Goal: Information Seeking & Learning: Learn about a topic

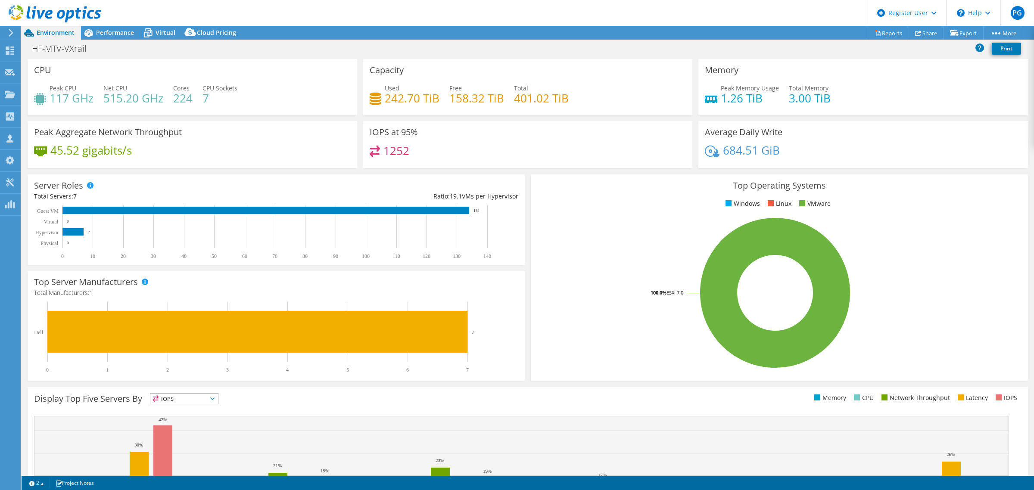
select select "USD"
click at [121, 34] on span "Performance" at bounding box center [115, 32] width 38 height 8
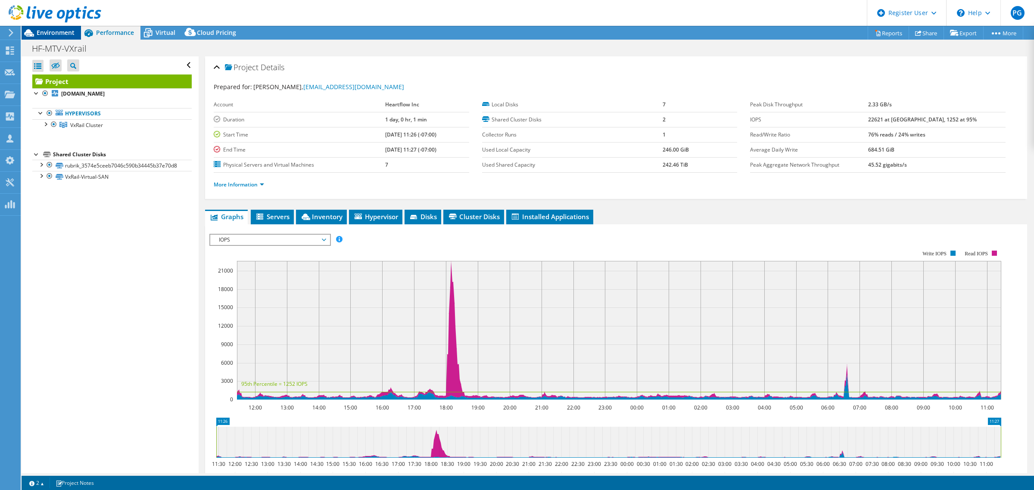
click at [62, 34] on span "Environment" at bounding box center [56, 32] width 38 height 8
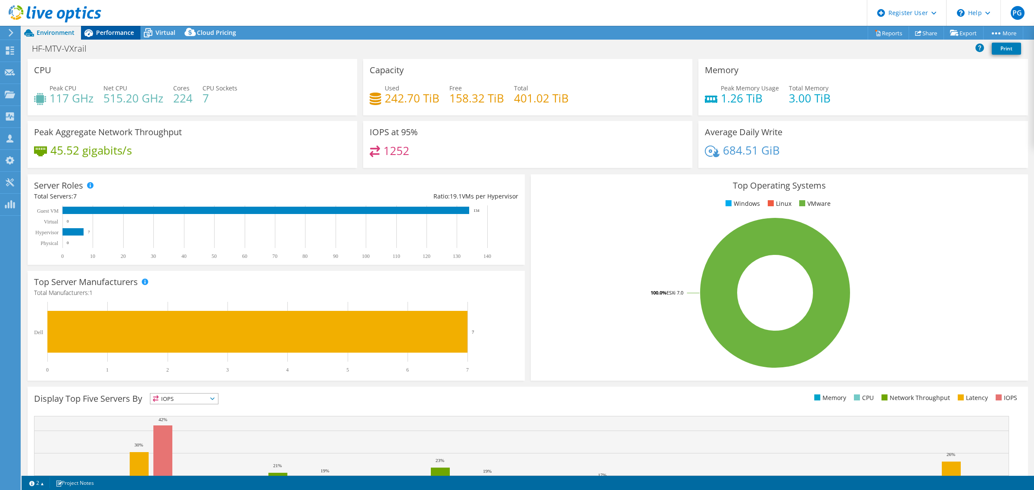
click at [122, 32] on span "Performance" at bounding box center [115, 32] width 38 height 8
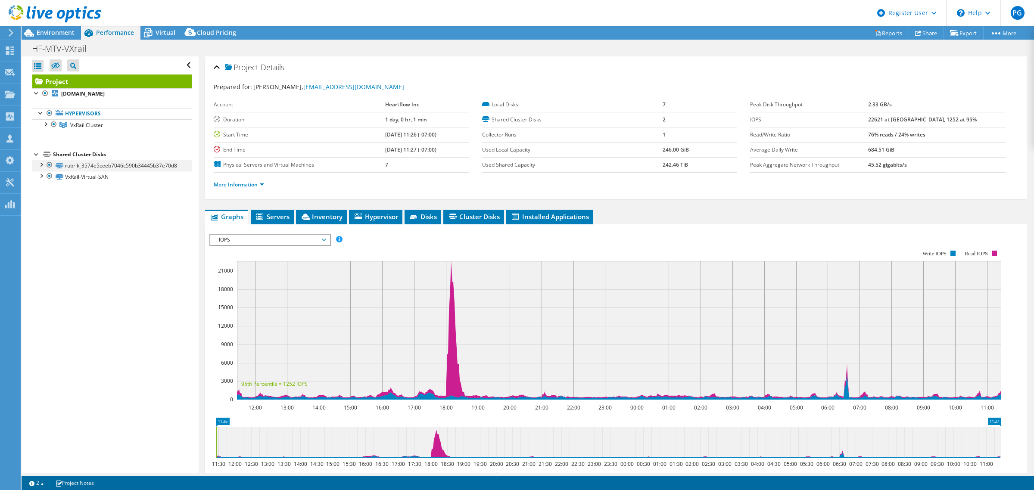
click at [40, 165] on div at bounding box center [41, 164] width 9 height 9
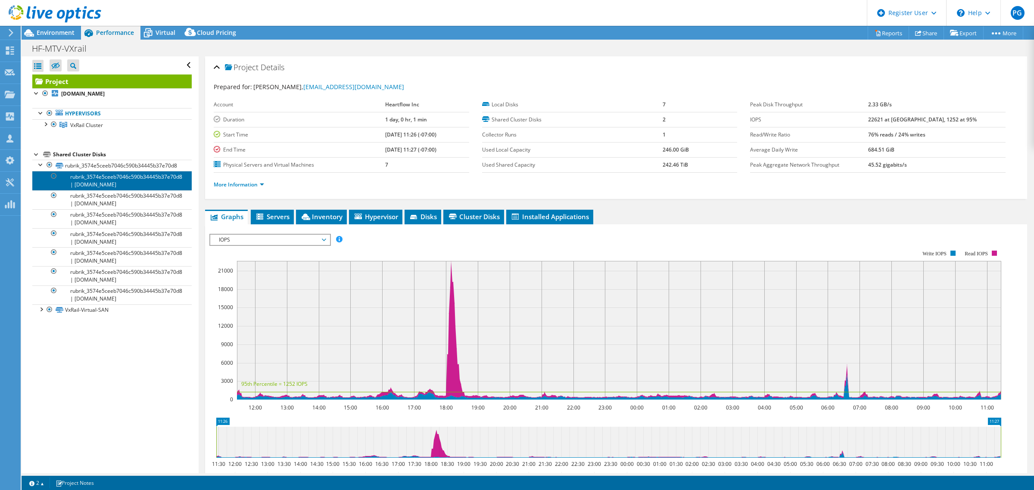
click at [83, 176] on link "rubrik_3574e5ceeb7046c590b34445b37e70d8 | [DOMAIN_NAME]" at bounding box center [111, 180] width 159 height 19
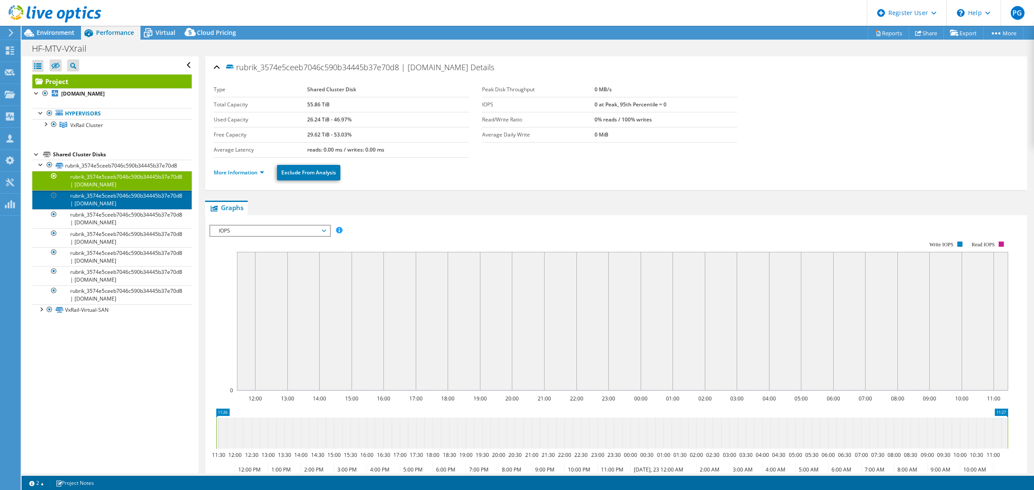
click at [106, 205] on link "rubrik_3574e5ceeb7046c590b34445b37e70d8 | [DOMAIN_NAME]" at bounding box center [111, 199] width 159 height 19
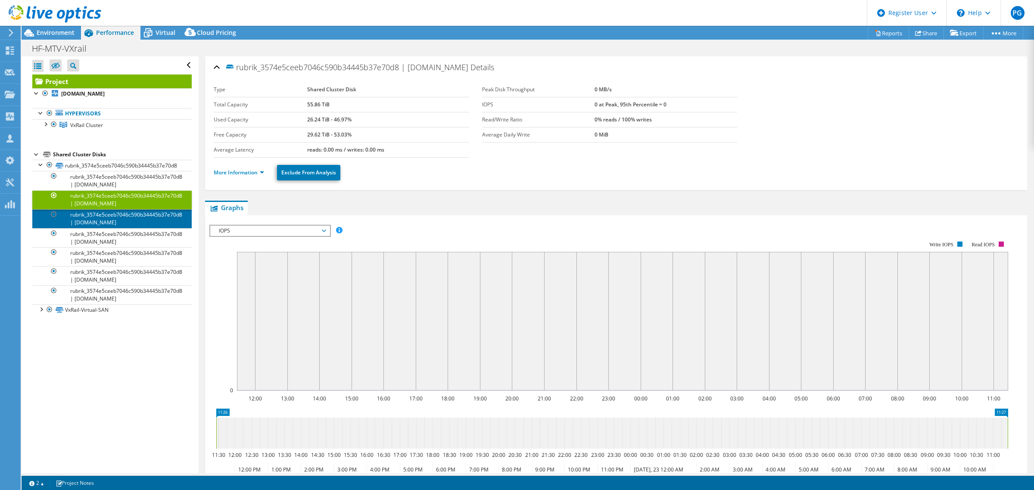
click at [98, 223] on link "rubrik_3574e5ceeb7046c590b34445b37e70d8 | [DOMAIN_NAME]" at bounding box center [111, 218] width 159 height 19
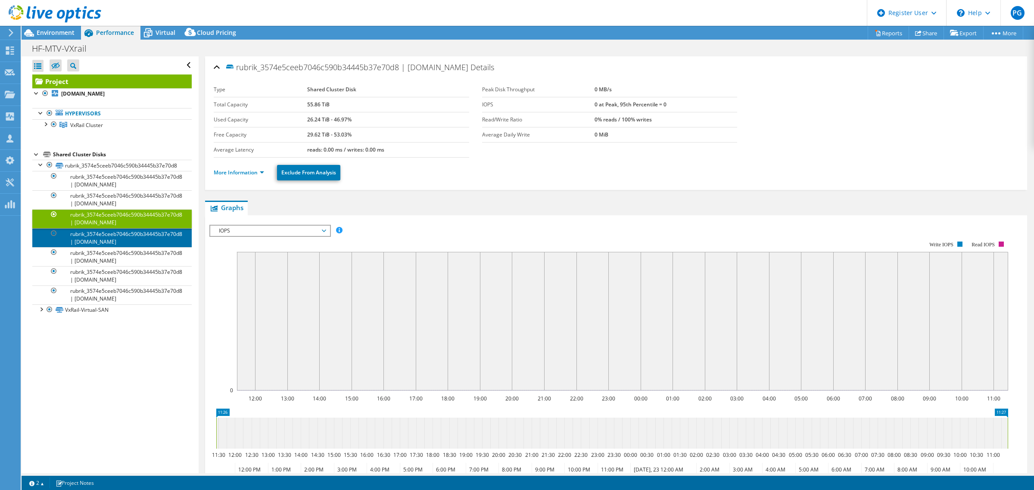
click at [106, 243] on link "rubrik_3574e5ceeb7046c590b34445b37e70d8 | [DOMAIN_NAME]" at bounding box center [111, 237] width 159 height 19
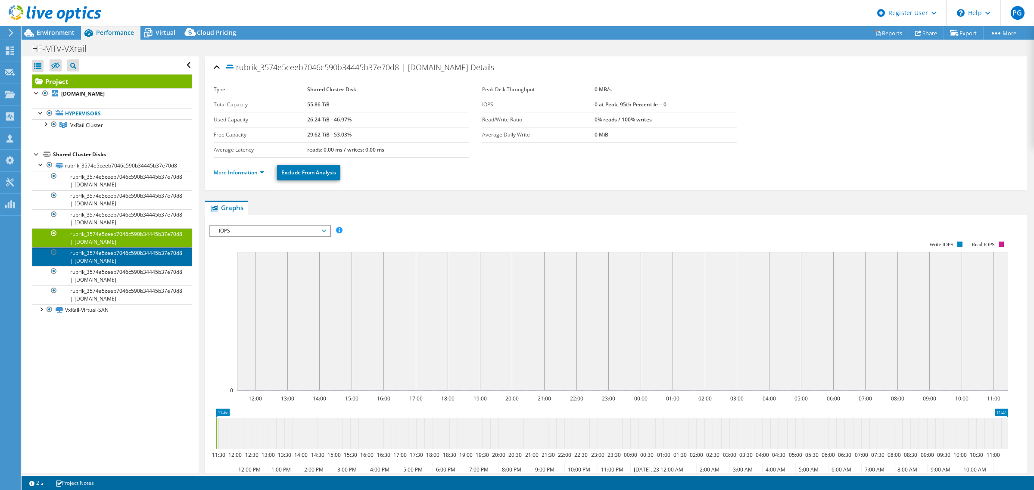
click at [115, 261] on link "rubrik_3574e5ceeb7046c590b34445b37e70d8 | [DOMAIN_NAME]" at bounding box center [111, 256] width 159 height 19
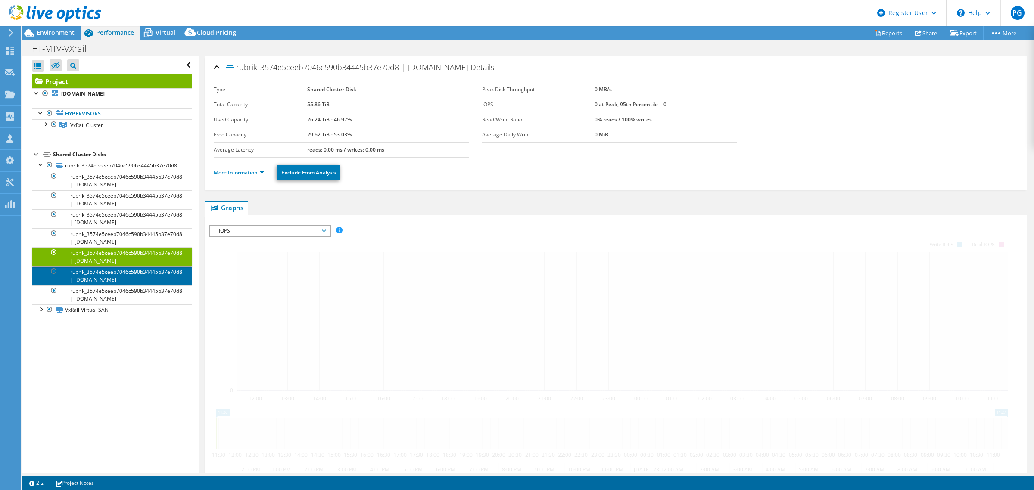
click at [115, 279] on link "rubrik_3574e5ceeb7046c590b34445b37e70d8 | [DOMAIN_NAME]" at bounding box center [111, 275] width 159 height 19
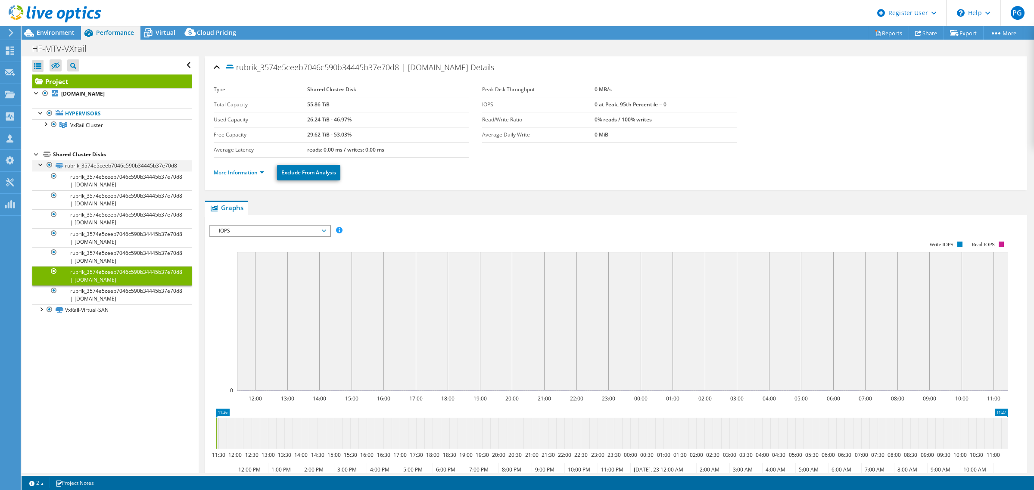
click at [39, 163] on div at bounding box center [41, 164] width 9 height 9
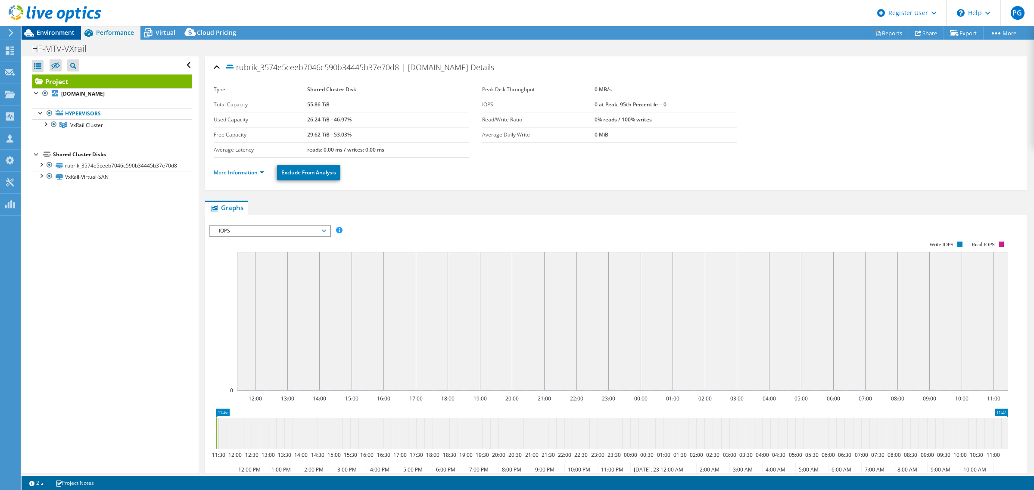
click at [38, 31] on span "Environment" at bounding box center [56, 32] width 38 height 8
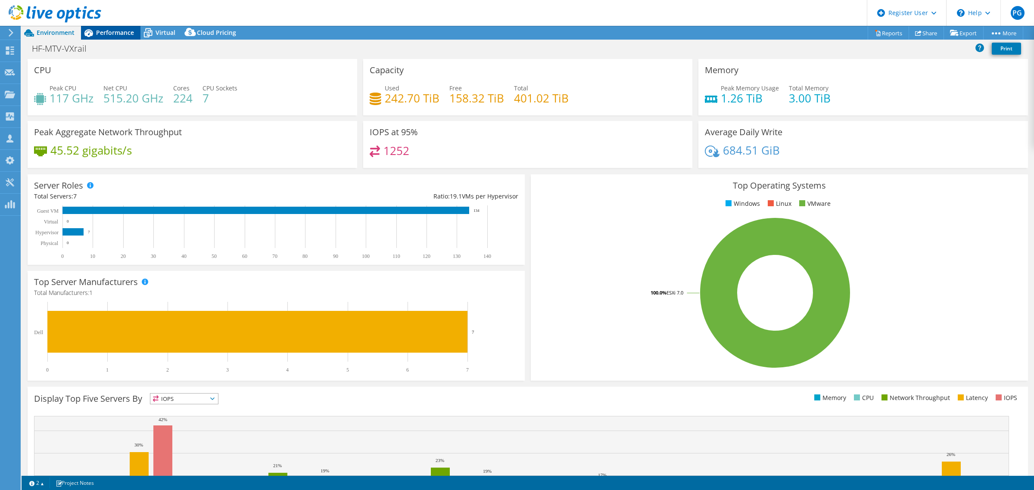
click at [102, 31] on span "Performance" at bounding box center [115, 32] width 38 height 8
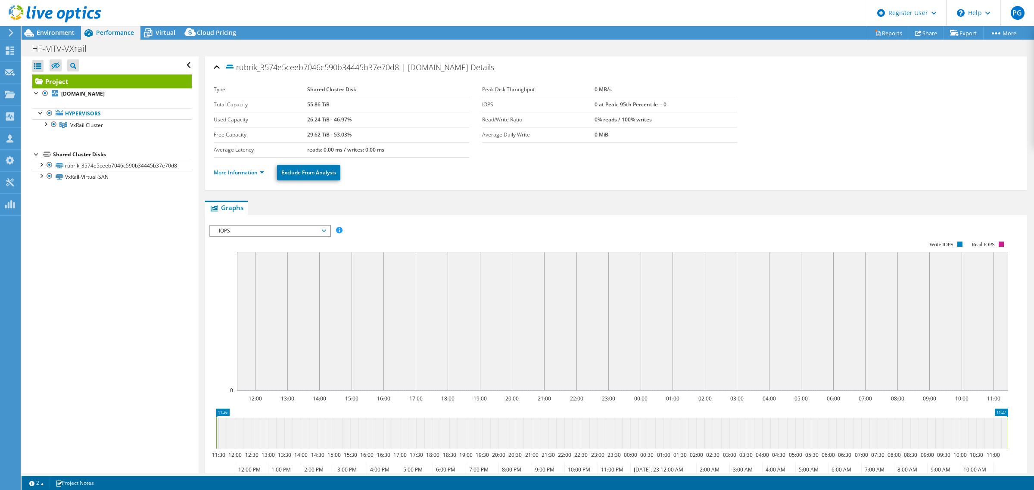
click at [76, 81] on link "Project" at bounding box center [111, 82] width 159 height 14
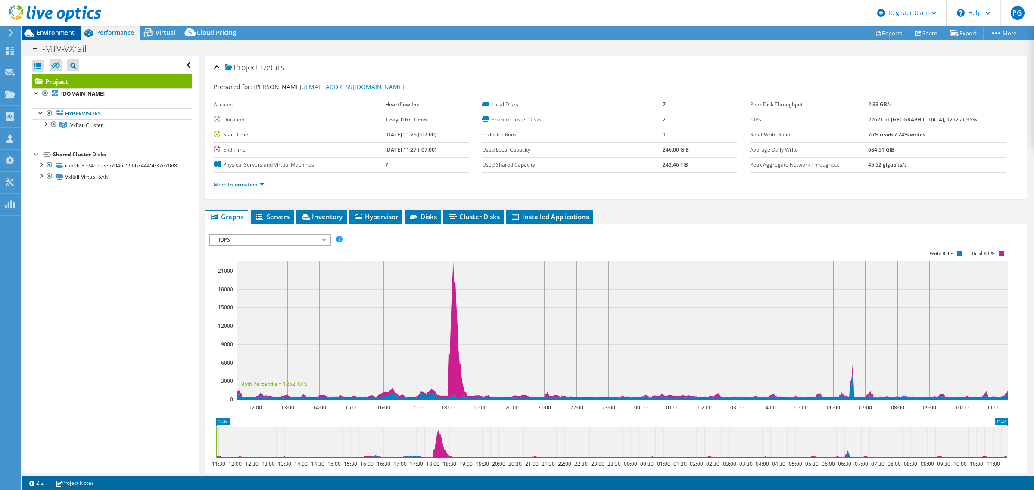
click at [46, 34] on span "Environment" at bounding box center [56, 32] width 38 height 8
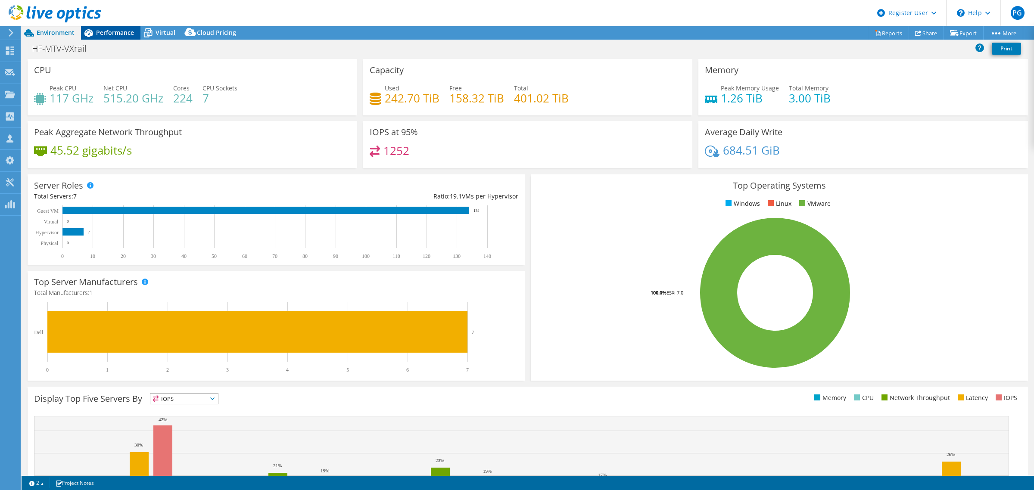
click at [101, 32] on span "Performance" at bounding box center [115, 32] width 38 height 8
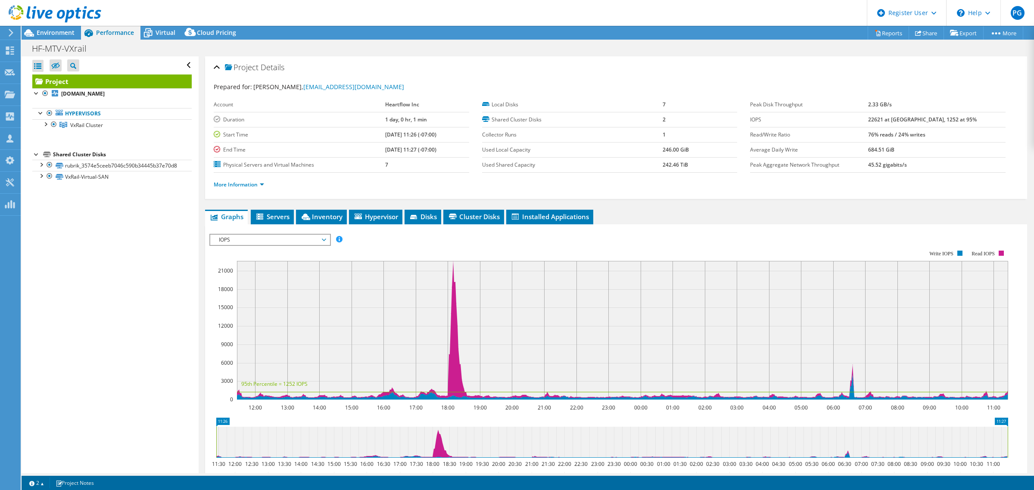
click at [43, 28] on div at bounding box center [50, 14] width 101 height 29
click at [50, 29] on span "Environment" at bounding box center [56, 32] width 38 height 8
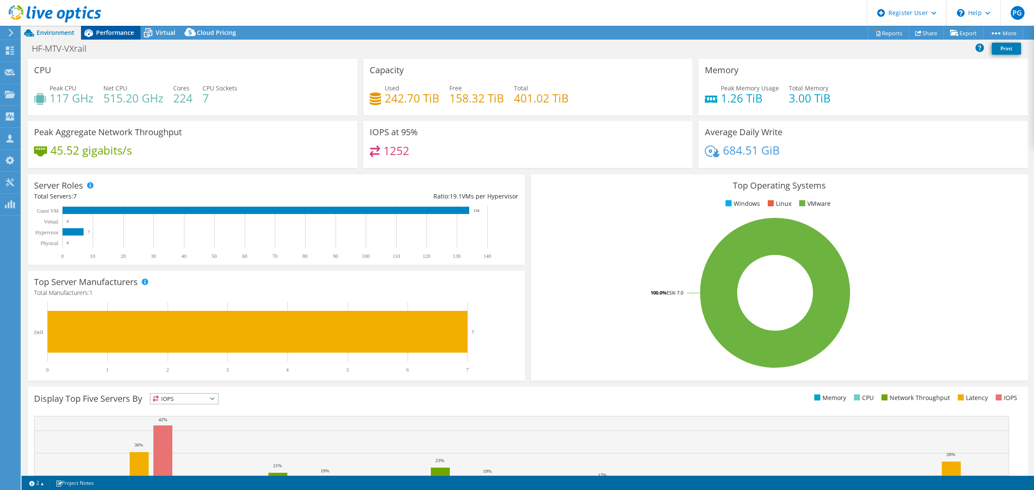
click at [103, 33] on span "Performance" at bounding box center [115, 32] width 38 height 8
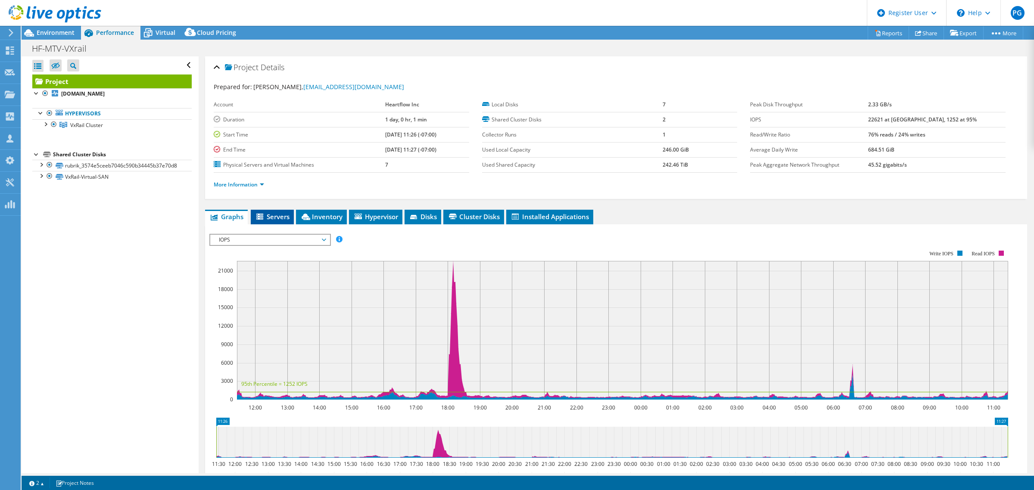
click at [274, 219] on span "Servers" at bounding box center [272, 216] width 34 height 9
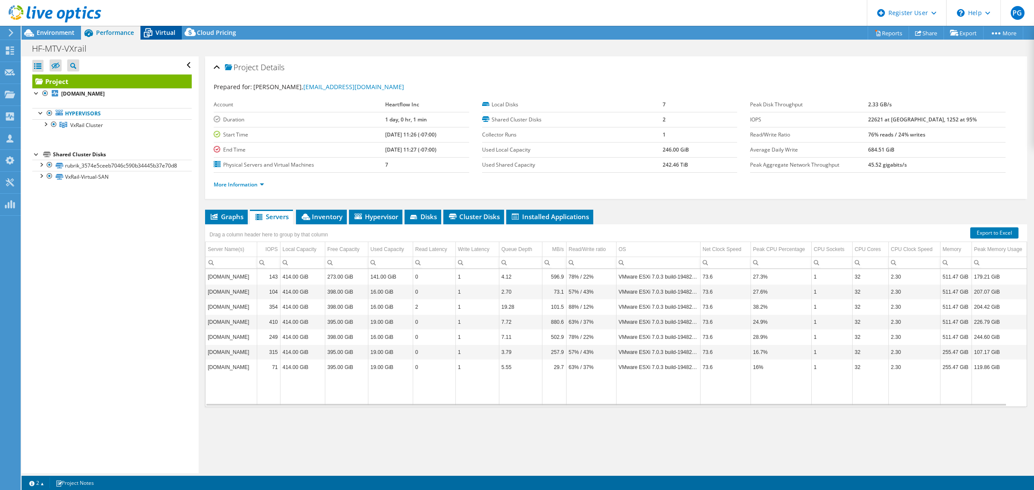
click at [156, 32] on span "Virtual" at bounding box center [166, 32] width 20 height 8
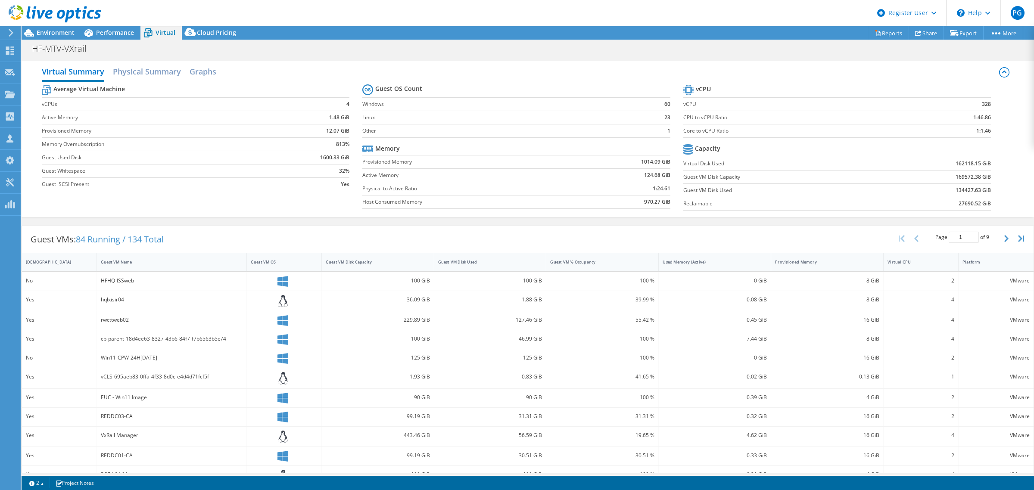
click at [55, 26] on div at bounding box center [50, 14] width 101 height 29
click at [54, 28] on div at bounding box center [50, 14] width 101 height 29
click at [57, 31] on span "Environment" at bounding box center [56, 32] width 38 height 8
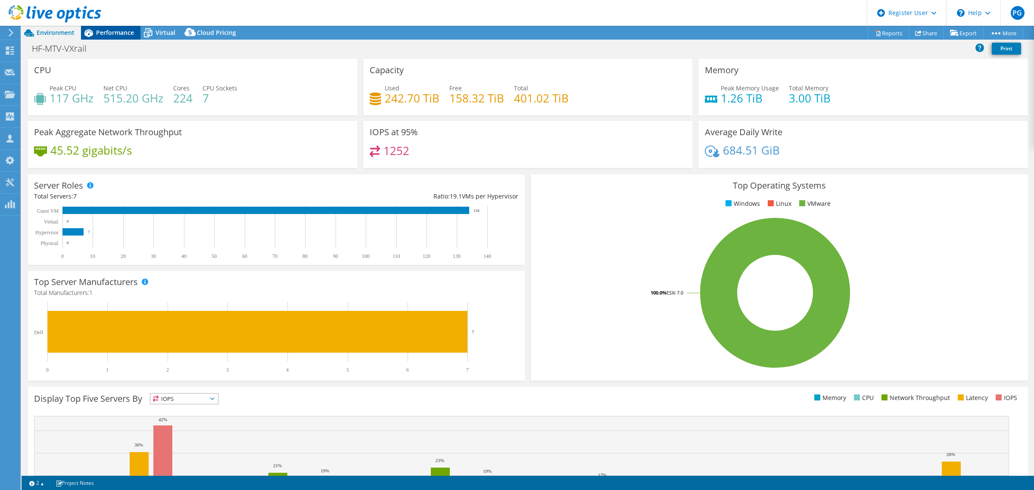
click at [104, 30] on span "Performance" at bounding box center [115, 32] width 38 height 8
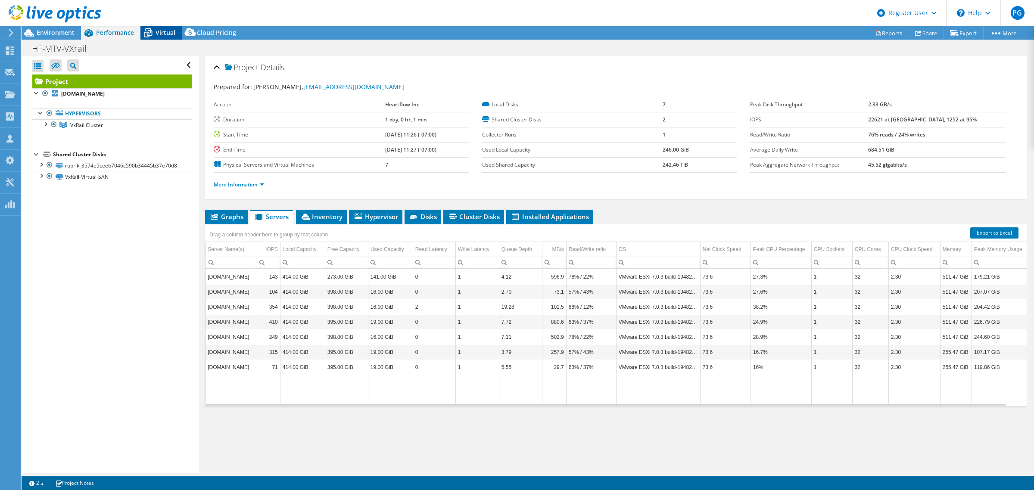
click at [170, 37] on div "Virtual" at bounding box center [160, 33] width 41 height 14
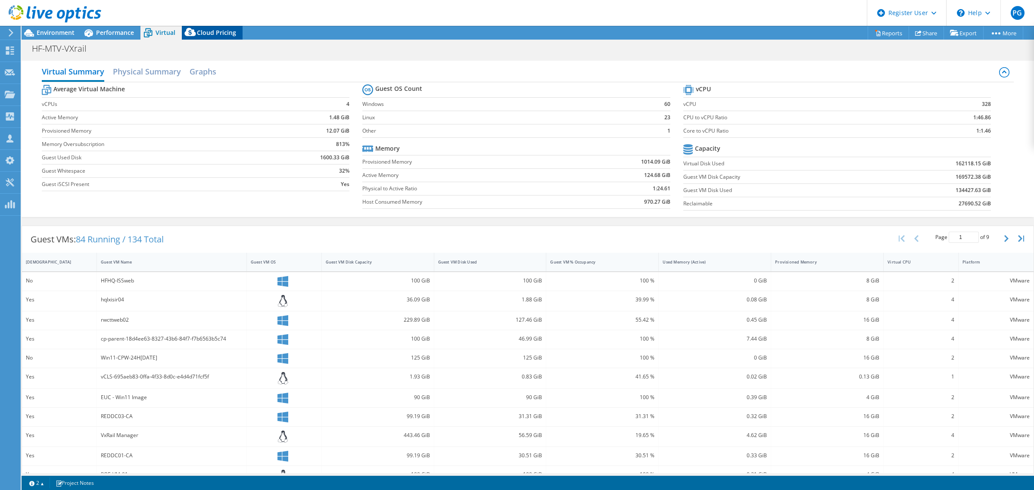
click at [218, 37] on div "Cloud Pricing" at bounding box center [212, 33] width 61 height 14
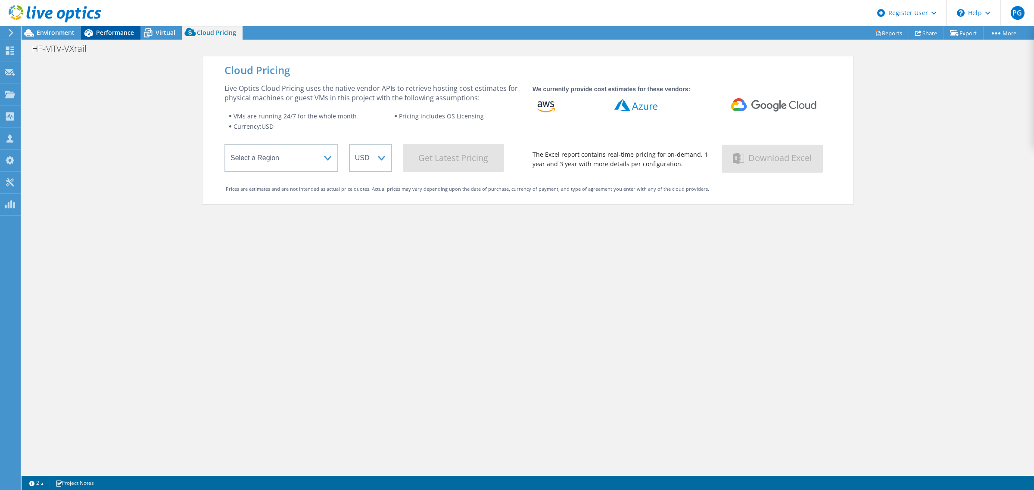
click at [125, 34] on span "Performance" at bounding box center [115, 32] width 38 height 8
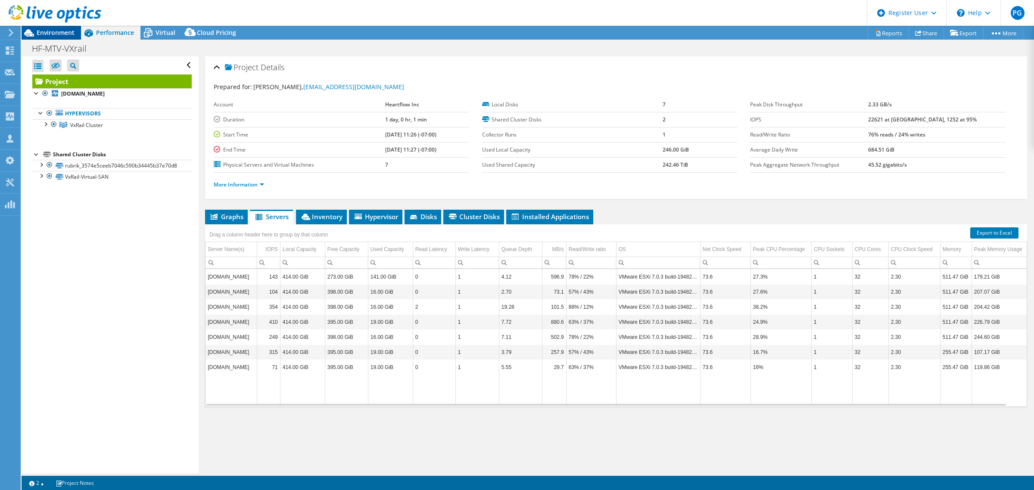
click at [47, 34] on span "Environment" at bounding box center [56, 32] width 38 height 8
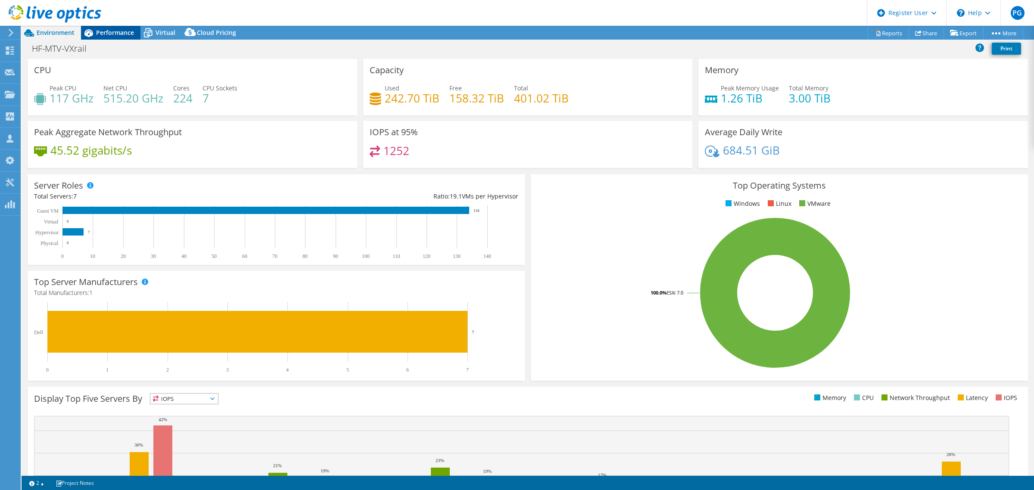
click at [105, 31] on span "Performance" at bounding box center [115, 32] width 38 height 8
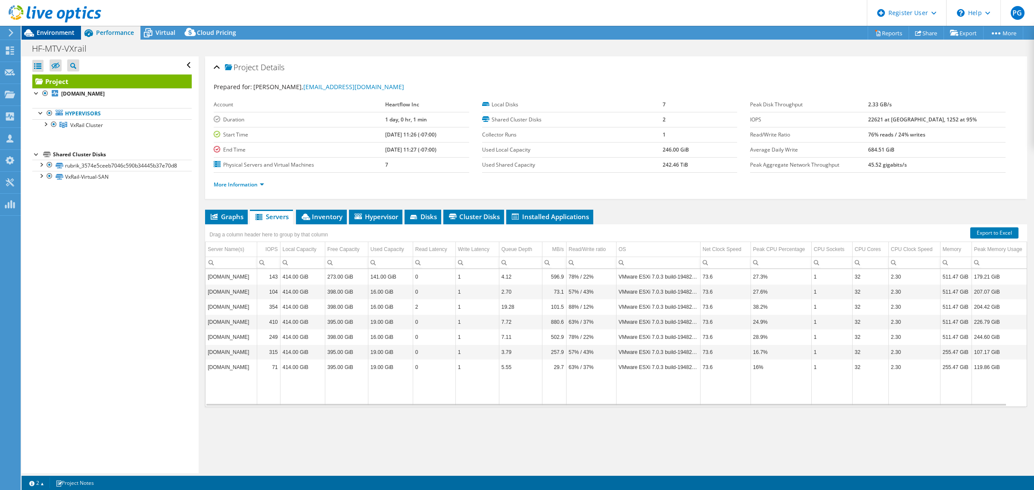
click at [49, 31] on span "Environment" at bounding box center [56, 32] width 38 height 8
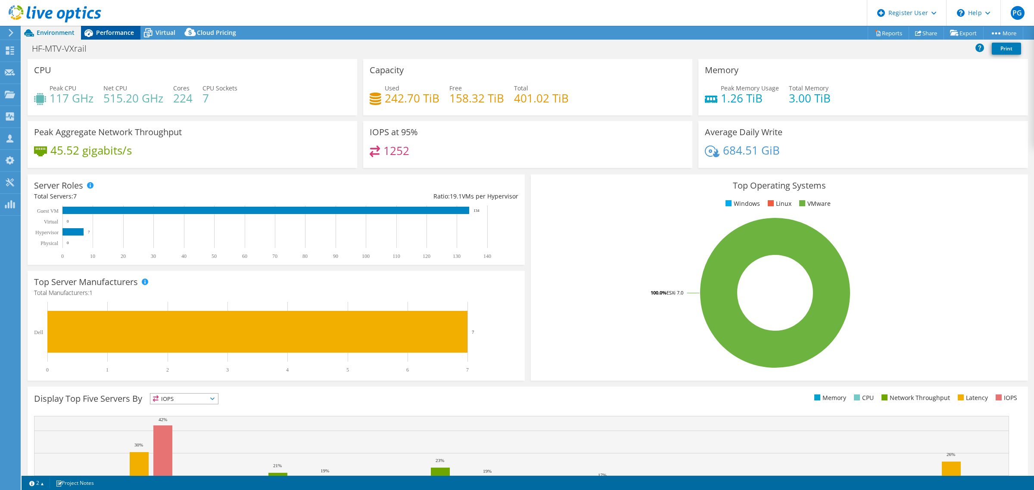
click at [106, 31] on span "Performance" at bounding box center [115, 32] width 38 height 8
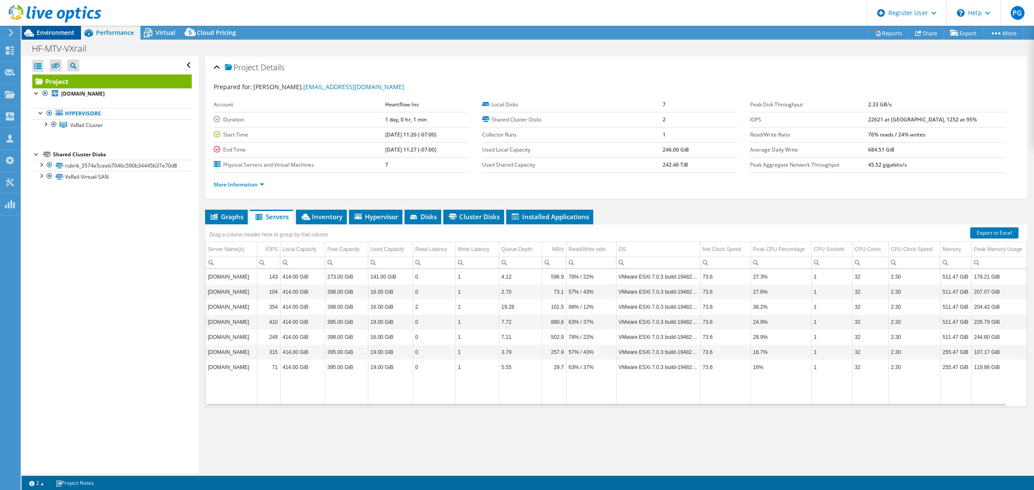
click at [48, 34] on span "Environment" at bounding box center [56, 32] width 38 height 8
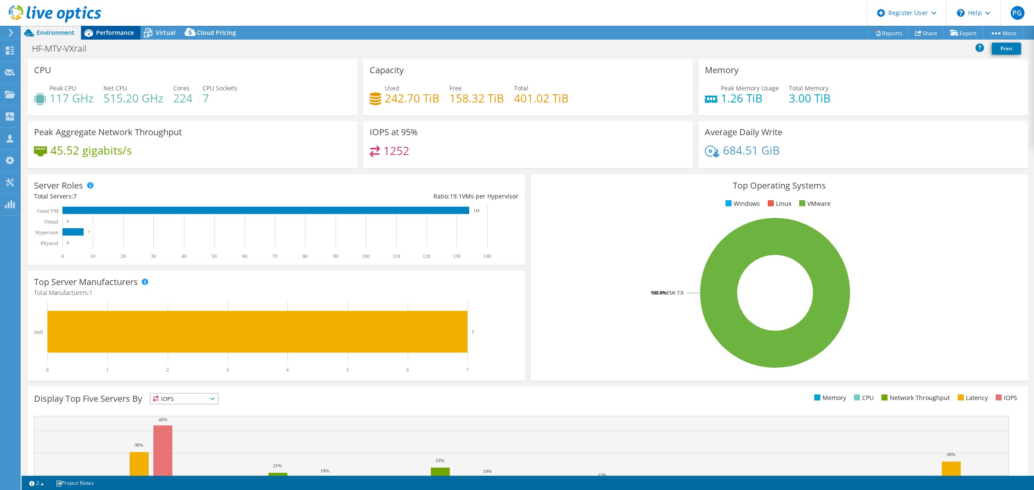
click at [112, 31] on span "Performance" at bounding box center [115, 32] width 38 height 8
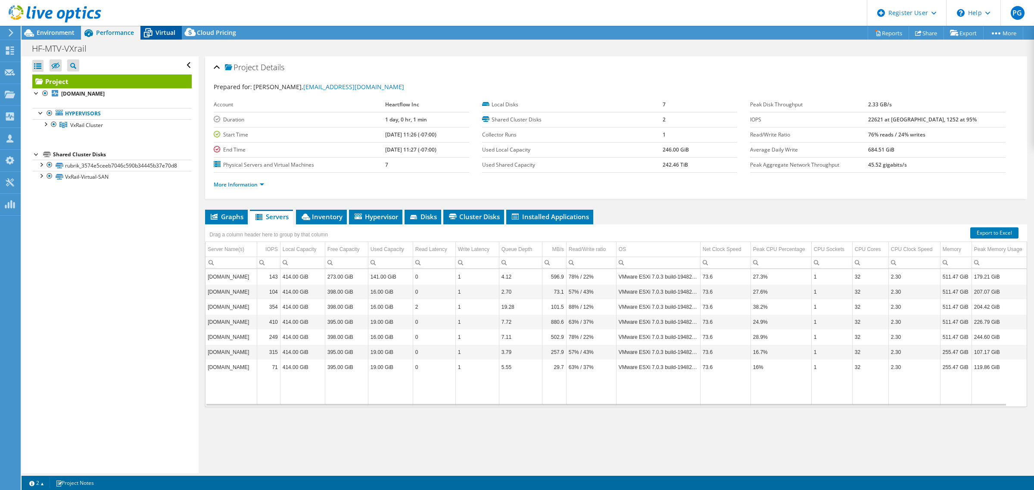
click at [159, 27] on div "Virtual" at bounding box center [160, 33] width 41 height 14
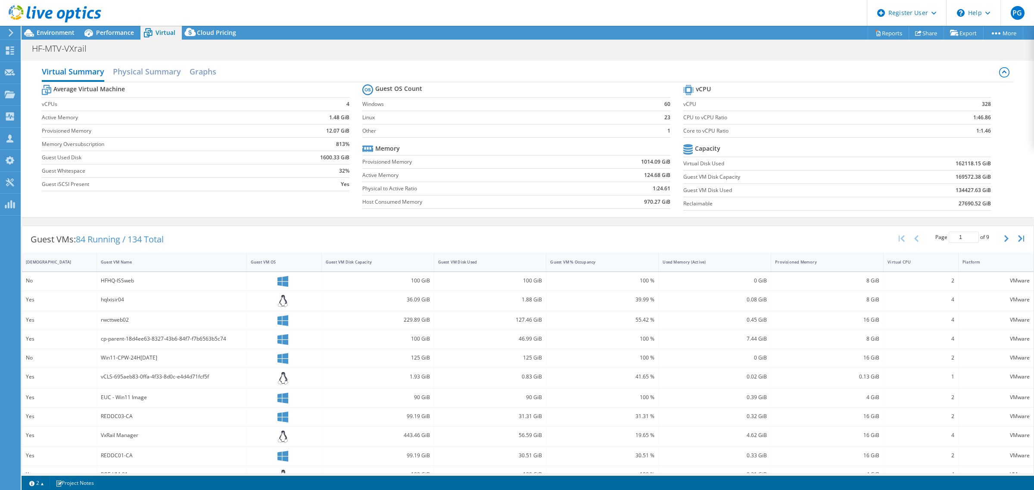
click at [57, 28] on div at bounding box center [50, 14] width 101 height 29
click at [57, 31] on span "Environment" at bounding box center [56, 32] width 38 height 8
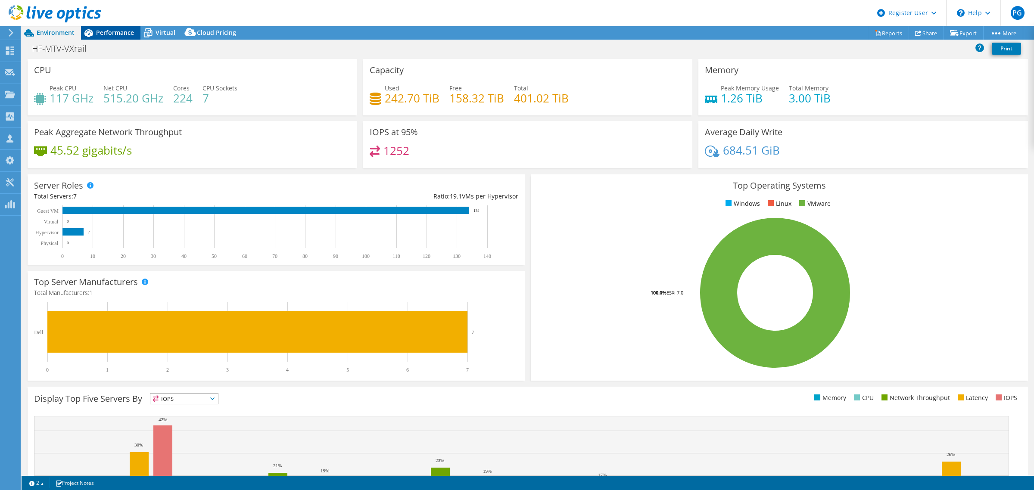
click at [110, 26] on div "Performance" at bounding box center [110, 33] width 59 height 14
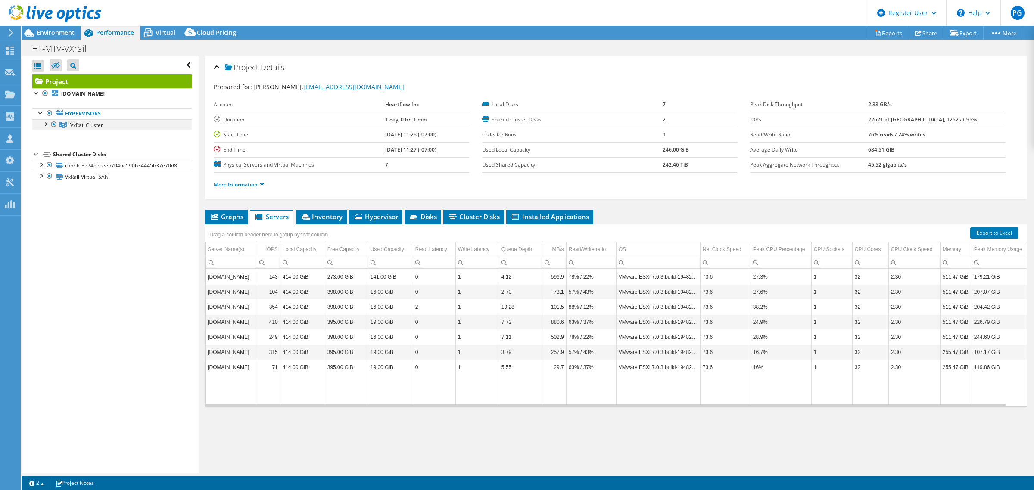
click at [44, 123] on div at bounding box center [45, 123] width 9 height 9
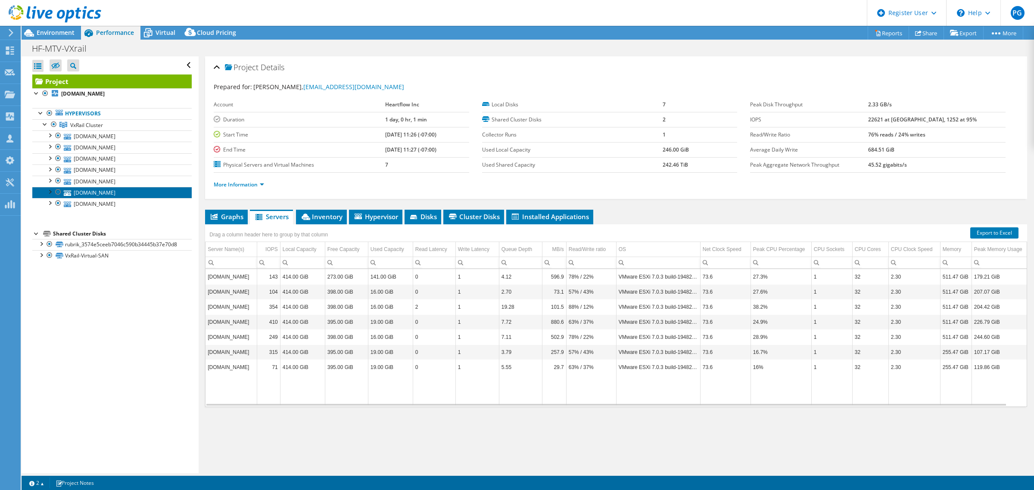
click at [102, 196] on link "[DOMAIN_NAME]" at bounding box center [111, 192] width 159 height 11
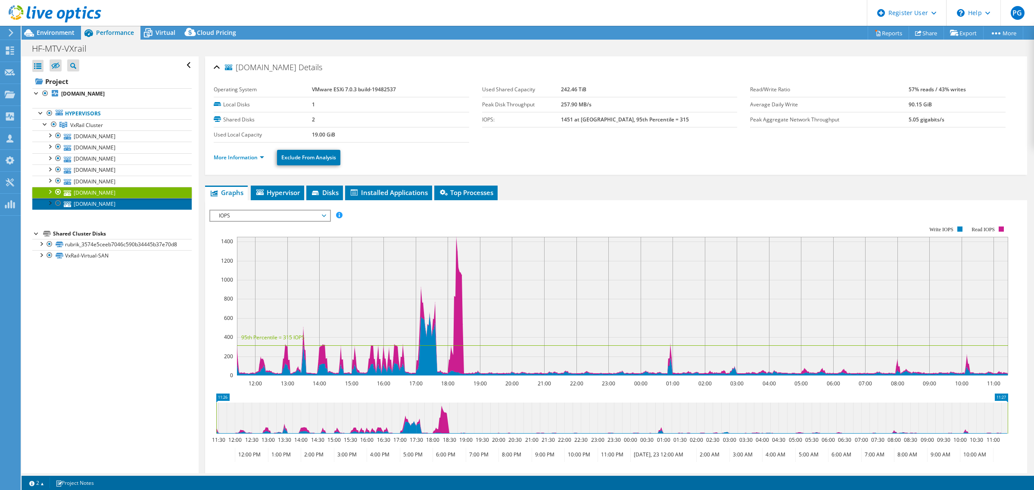
click at [102, 202] on link "[DOMAIN_NAME]" at bounding box center [111, 203] width 159 height 11
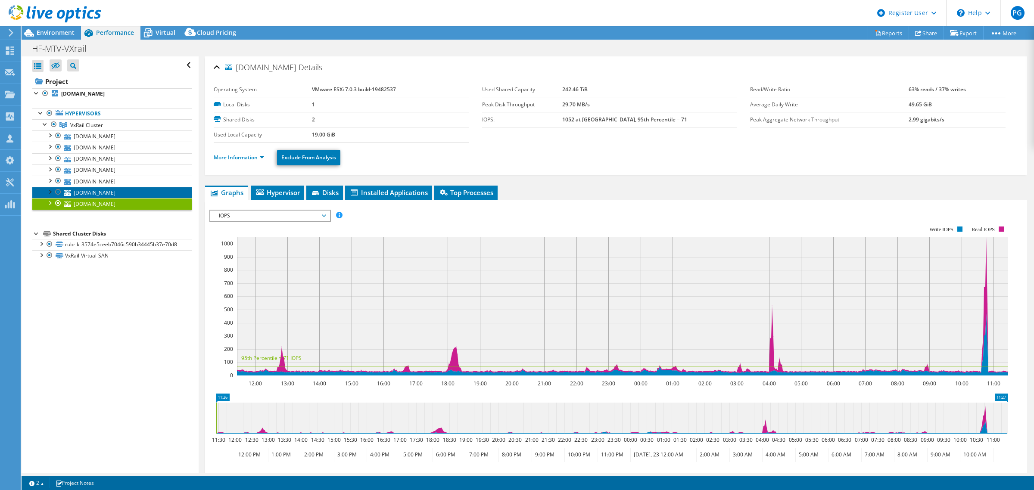
click at [91, 190] on link "[DOMAIN_NAME]" at bounding box center [111, 192] width 159 height 11
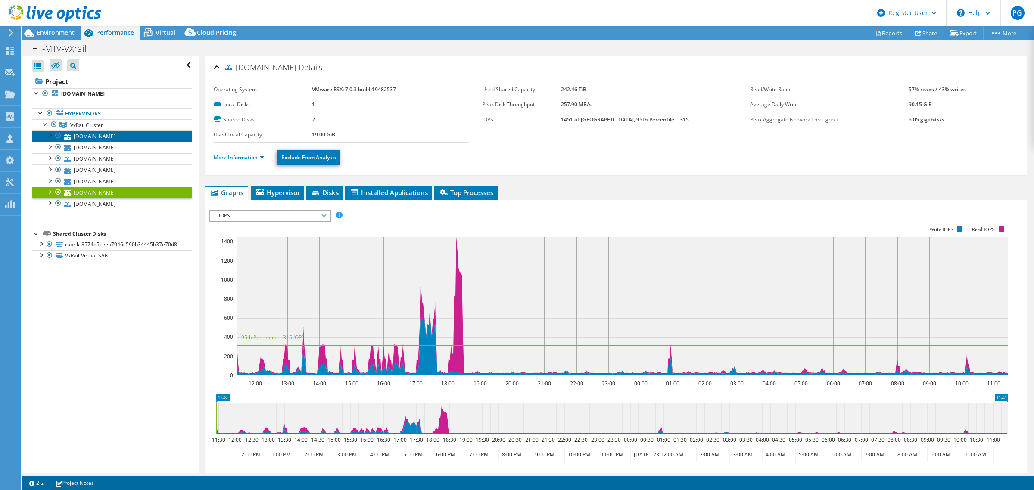
click at [110, 139] on link "[DOMAIN_NAME]" at bounding box center [111, 136] width 159 height 11
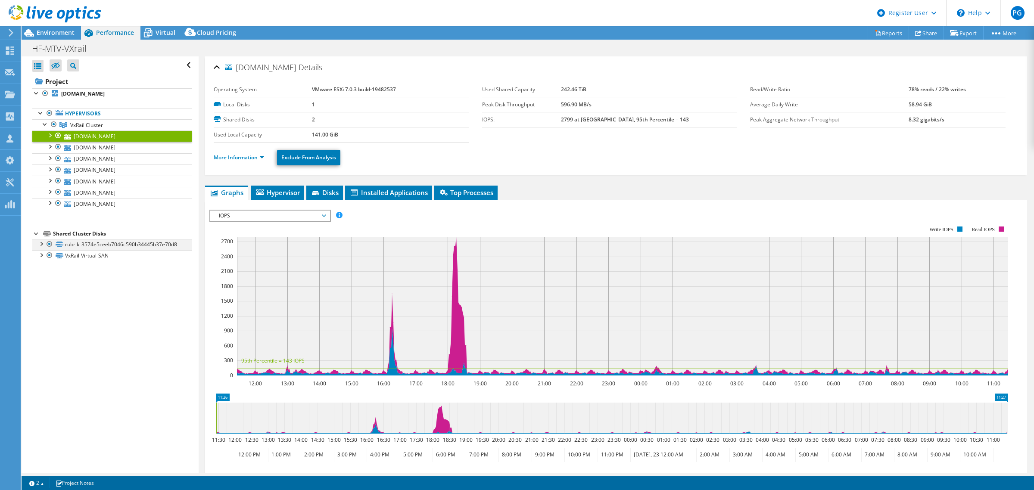
click at [42, 245] on div at bounding box center [41, 243] width 9 height 9
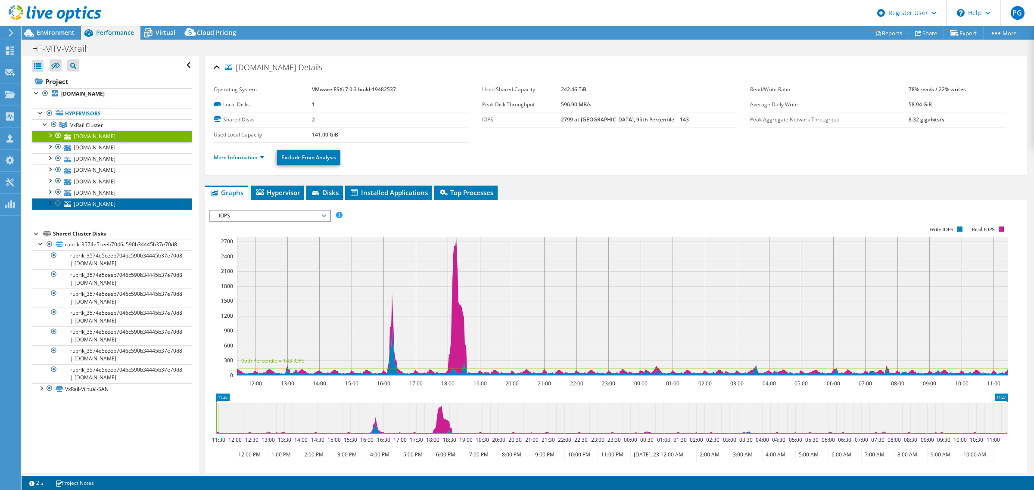
click at [118, 209] on link "[DOMAIN_NAME]" at bounding box center [111, 203] width 159 height 11
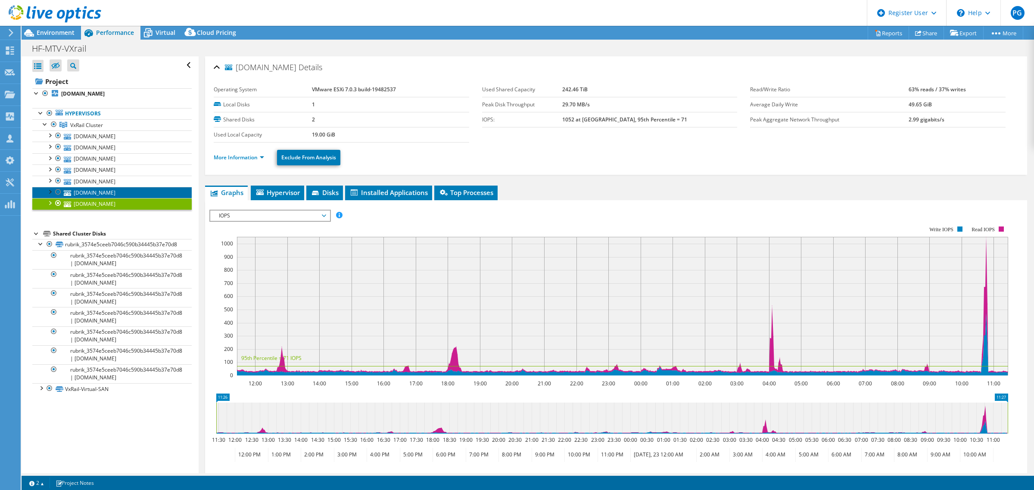
click at [117, 193] on link "[DOMAIN_NAME]" at bounding box center [111, 192] width 159 height 11
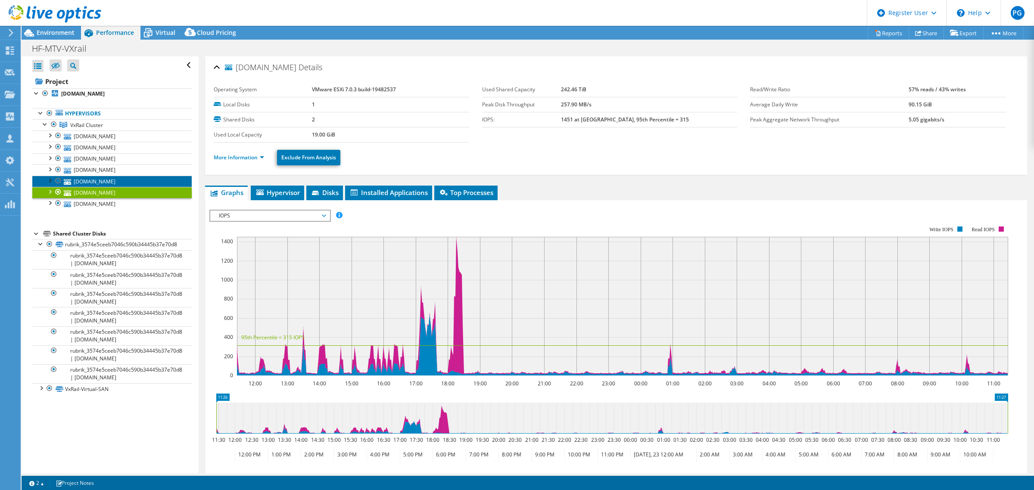
click at [139, 180] on link "[DOMAIN_NAME]" at bounding box center [111, 181] width 159 height 11
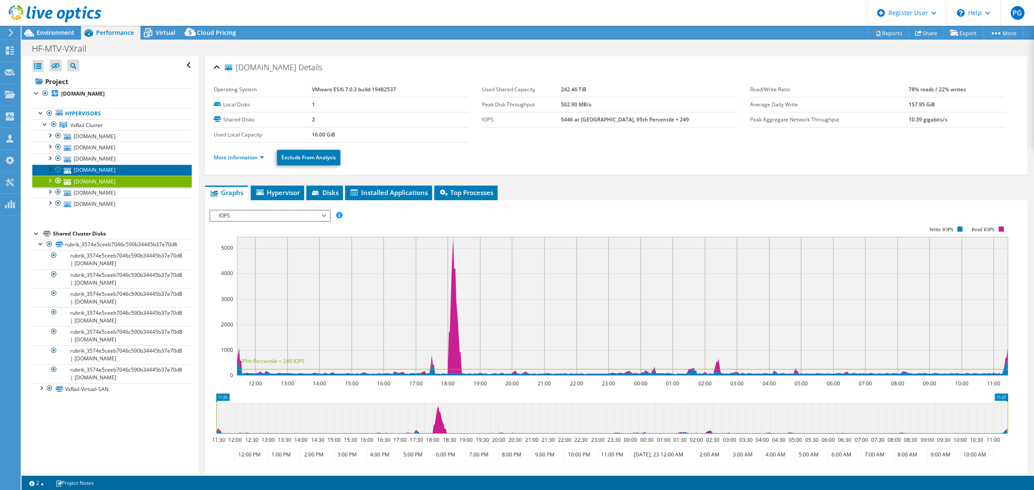
click at [132, 171] on link "[DOMAIN_NAME]" at bounding box center [111, 170] width 159 height 11
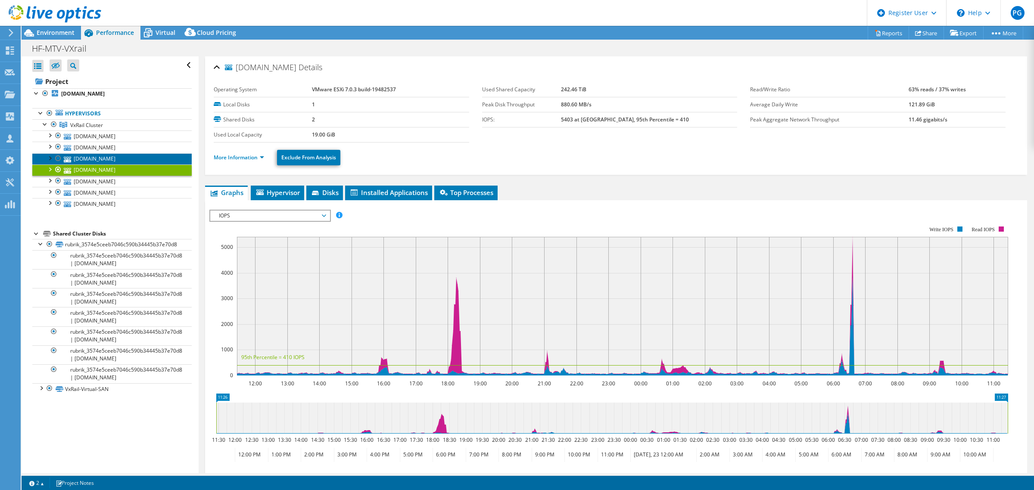
click at [121, 158] on link "[DOMAIN_NAME]" at bounding box center [111, 158] width 159 height 11
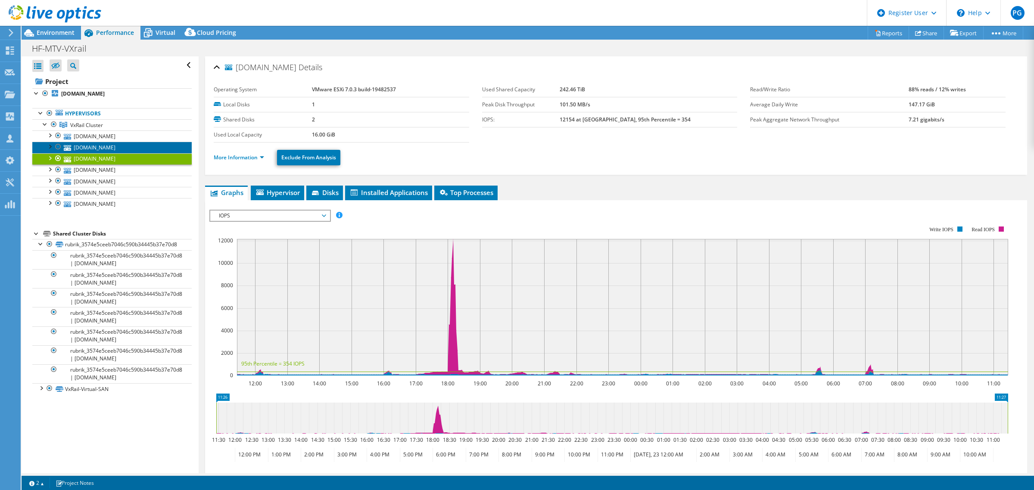
click at [121, 146] on link "[DOMAIN_NAME]" at bounding box center [111, 147] width 159 height 11
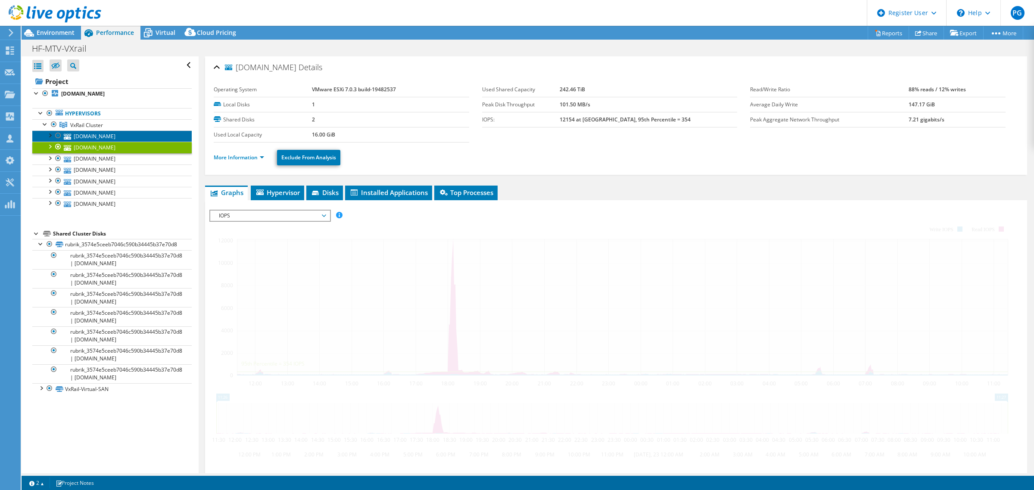
click at [111, 131] on link "[DOMAIN_NAME]" at bounding box center [111, 136] width 159 height 11
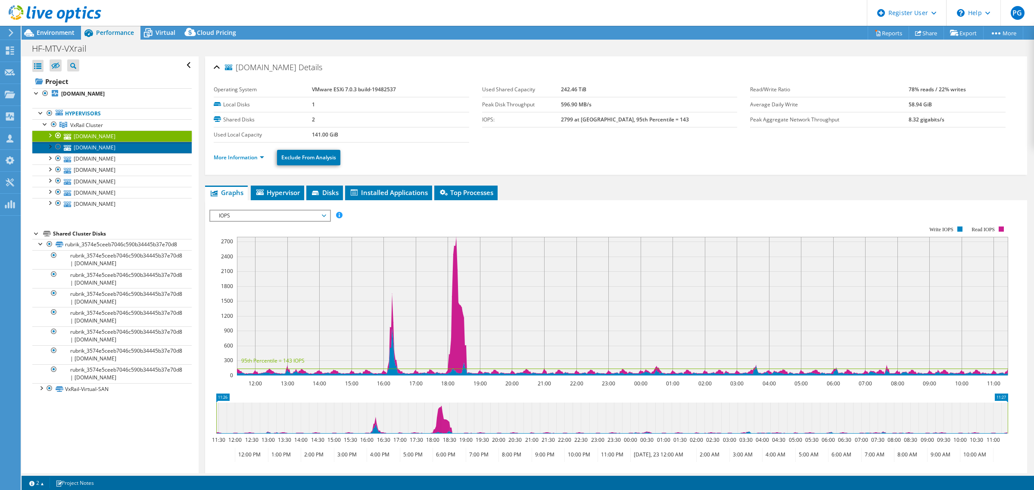
click at [101, 151] on link "[DOMAIN_NAME]" at bounding box center [111, 147] width 159 height 11
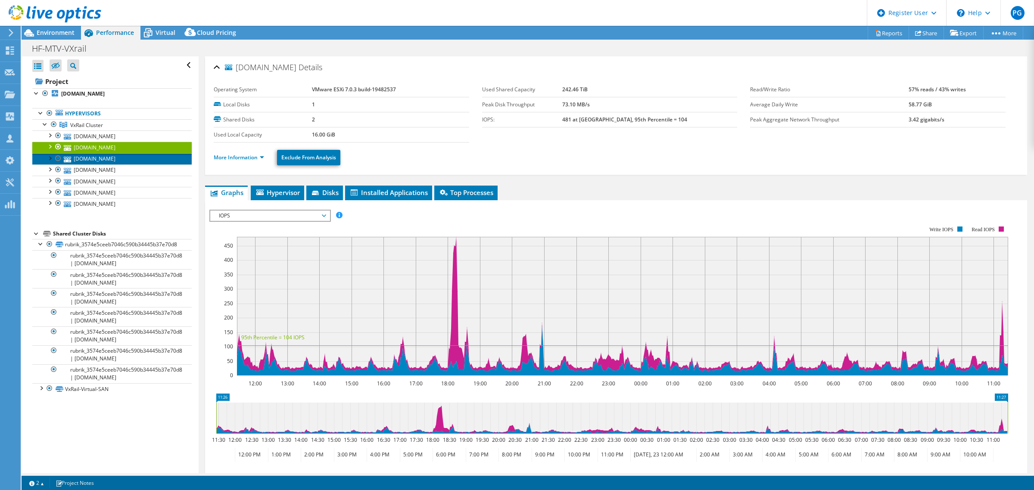
click at [96, 164] on link "[DOMAIN_NAME]" at bounding box center [111, 158] width 159 height 11
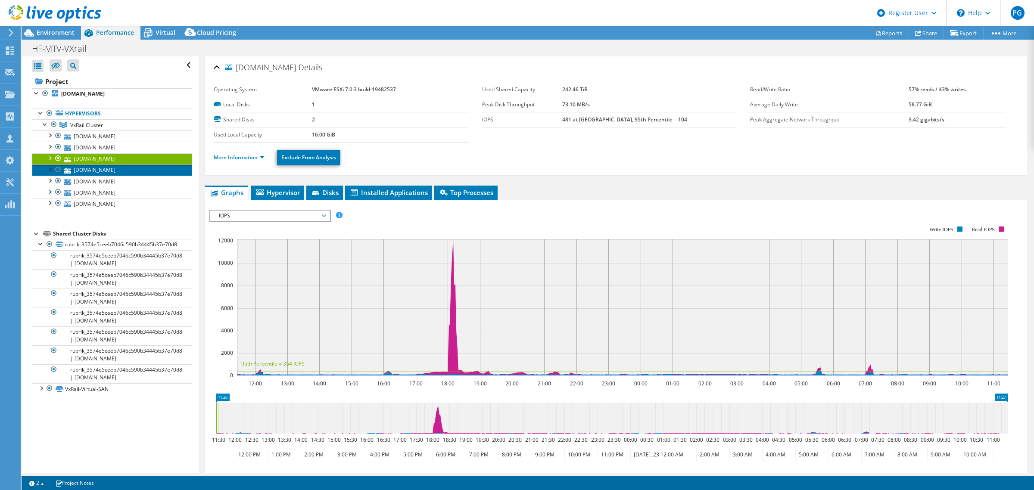
click at [97, 171] on link "[DOMAIN_NAME]" at bounding box center [111, 170] width 159 height 11
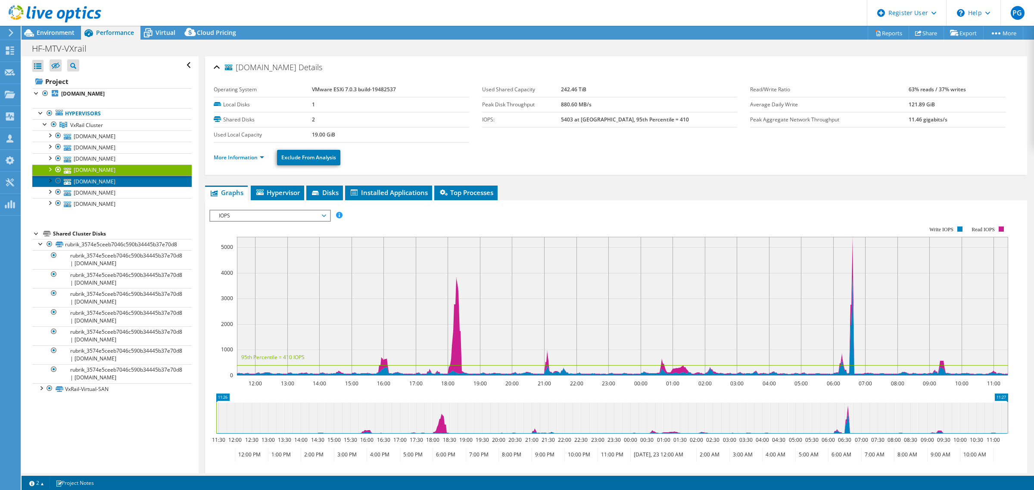
click at [101, 187] on link "[DOMAIN_NAME]" at bounding box center [111, 181] width 159 height 11
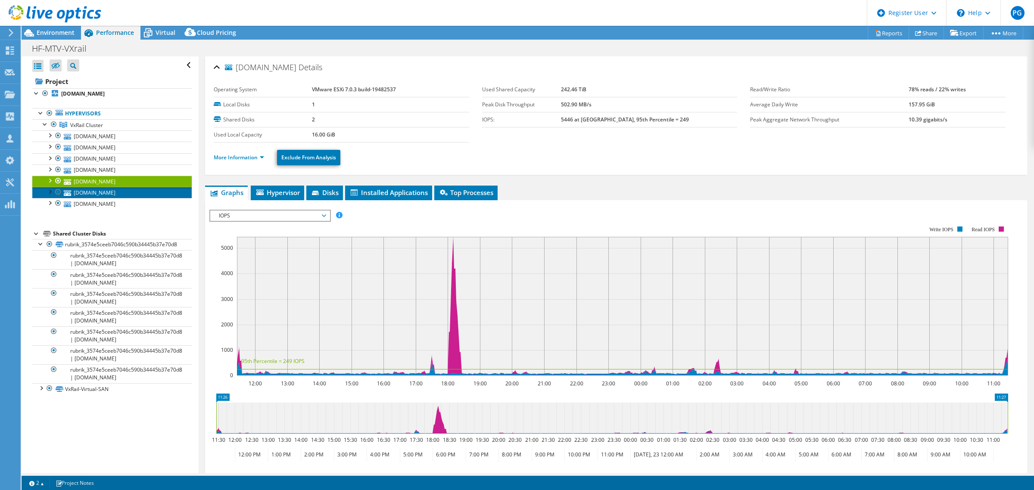
click at [102, 194] on link "[DOMAIN_NAME]" at bounding box center [111, 192] width 159 height 11
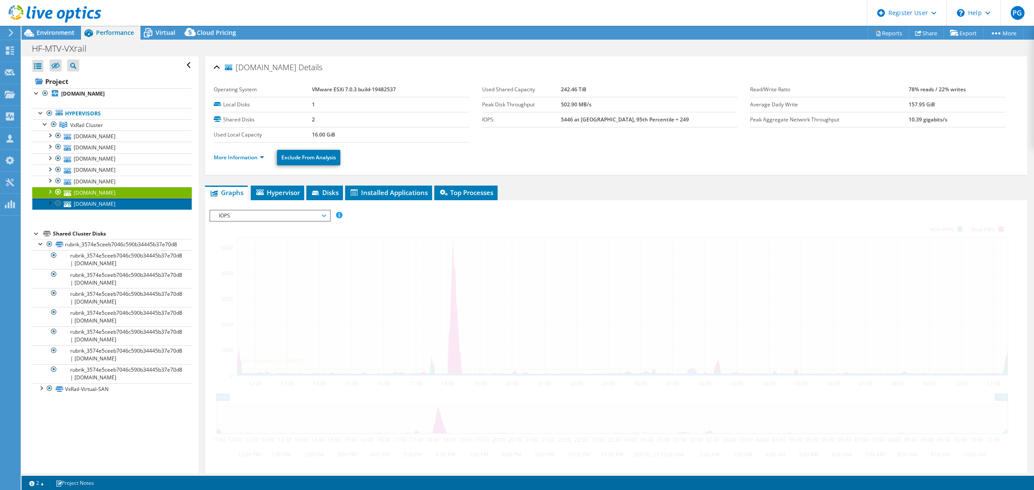
click at [100, 206] on link "[DOMAIN_NAME]" at bounding box center [111, 203] width 159 height 11
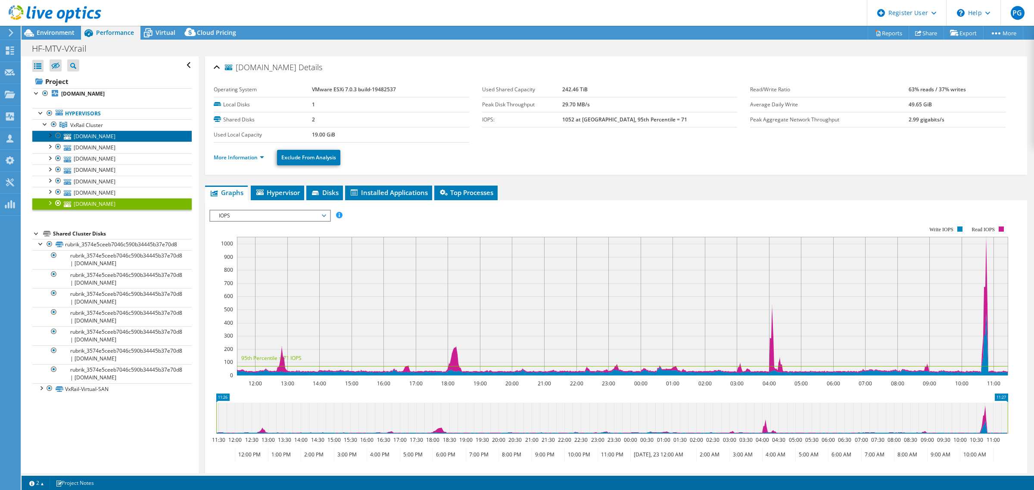
click at [122, 136] on link "[DOMAIN_NAME]" at bounding box center [111, 136] width 159 height 11
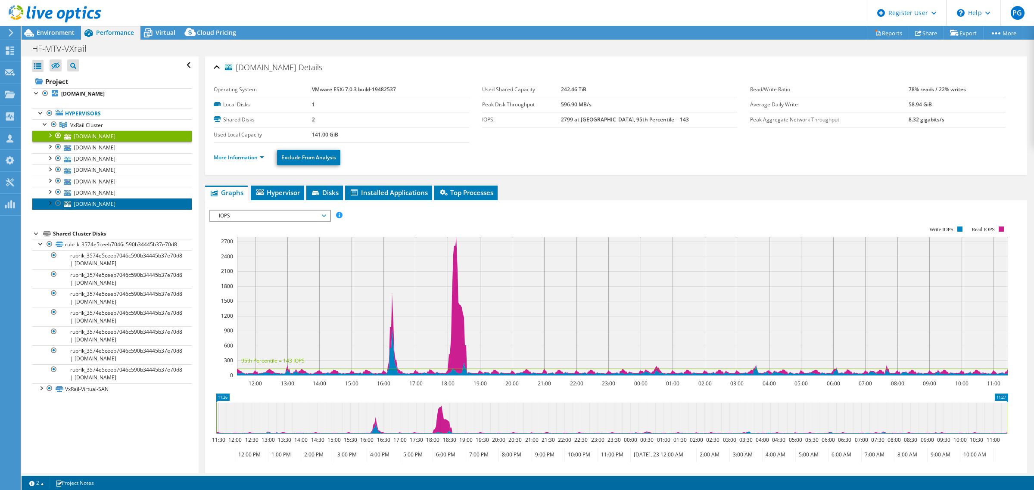
click at [90, 205] on link "[DOMAIN_NAME]" at bounding box center [111, 203] width 159 height 11
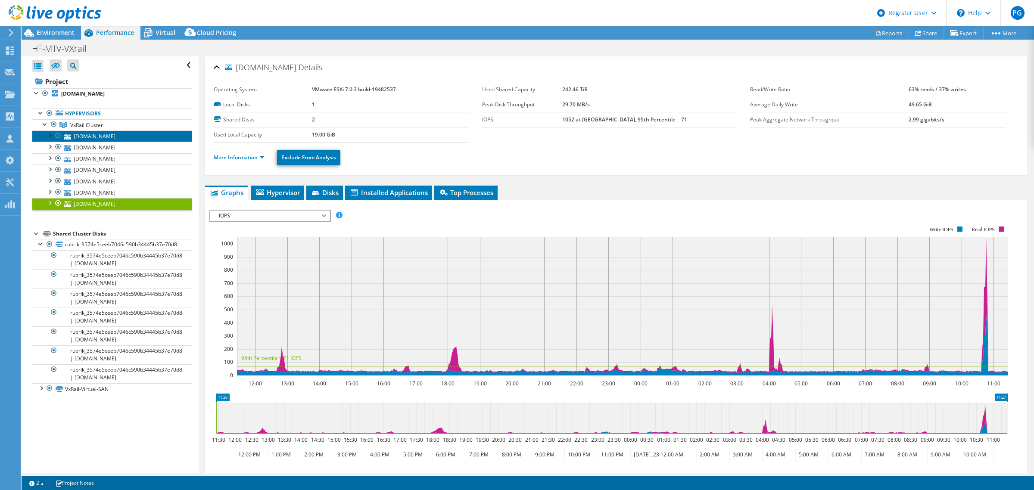
click at [126, 138] on link "[DOMAIN_NAME]" at bounding box center [111, 136] width 159 height 11
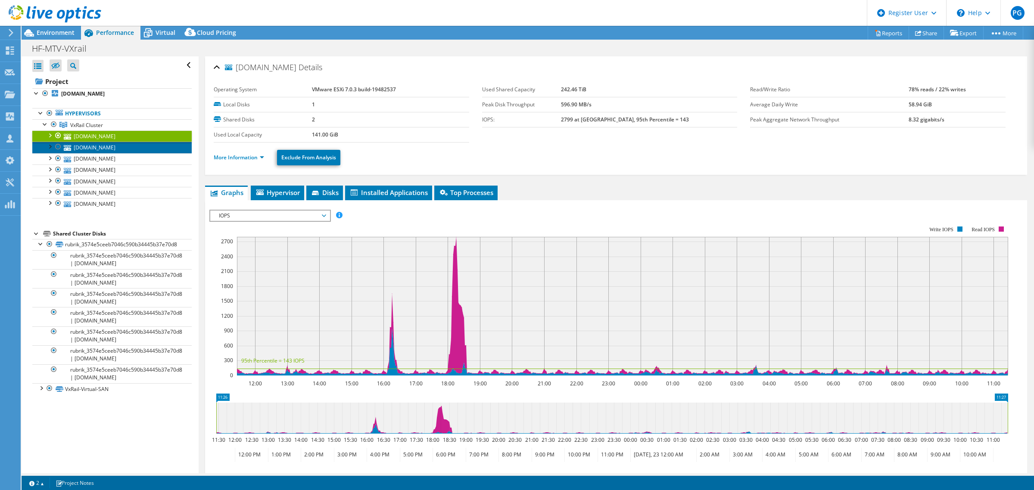
click at [125, 151] on link "[DOMAIN_NAME]" at bounding box center [111, 147] width 159 height 11
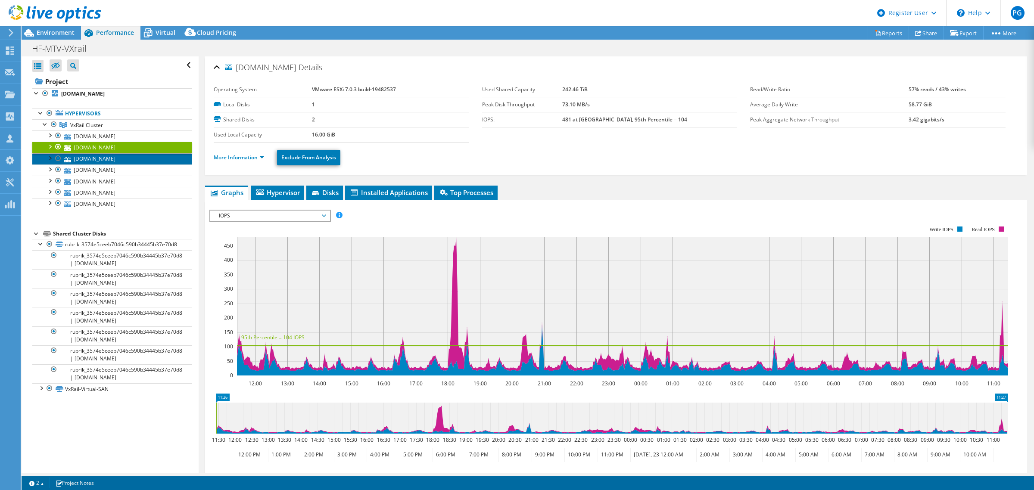
click at [124, 157] on link "[DOMAIN_NAME]" at bounding box center [111, 158] width 159 height 11
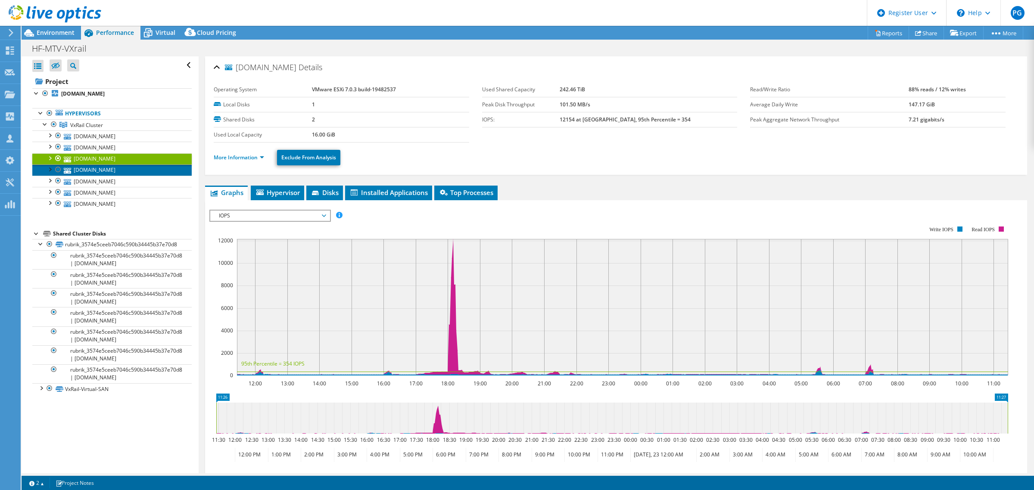
click at [117, 171] on link "[DOMAIN_NAME]" at bounding box center [111, 170] width 159 height 11
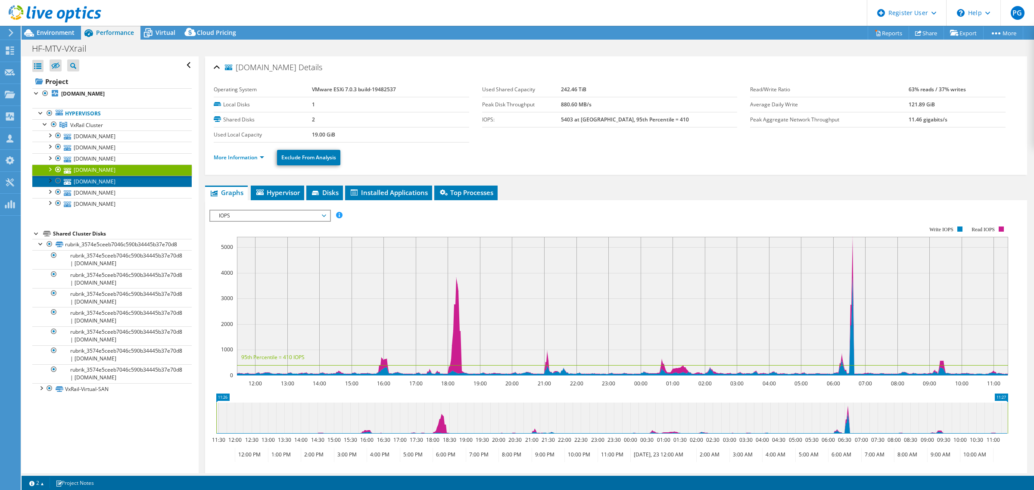
click at [119, 184] on link "[DOMAIN_NAME]" at bounding box center [111, 181] width 159 height 11
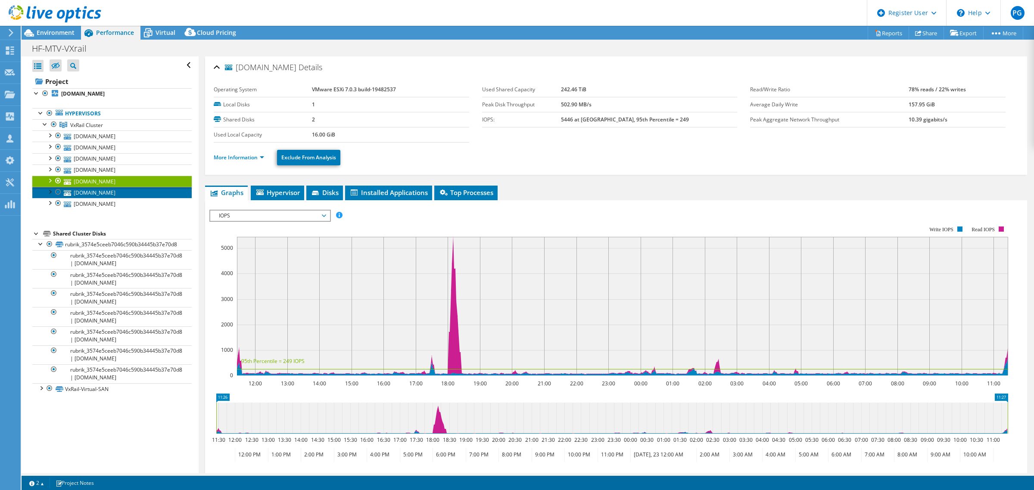
click at [122, 196] on link "[DOMAIN_NAME]" at bounding box center [111, 192] width 159 height 11
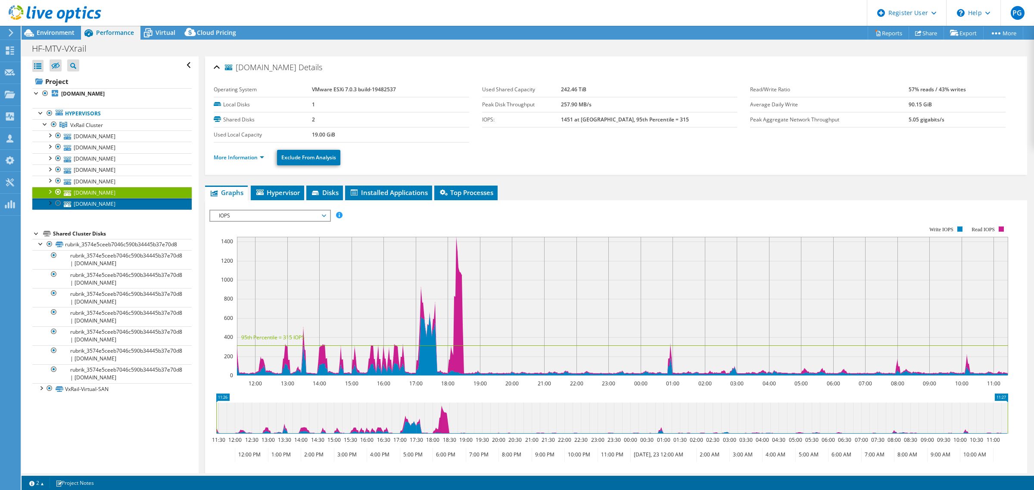
click at [121, 204] on link "[DOMAIN_NAME]" at bounding box center [111, 203] width 159 height 11
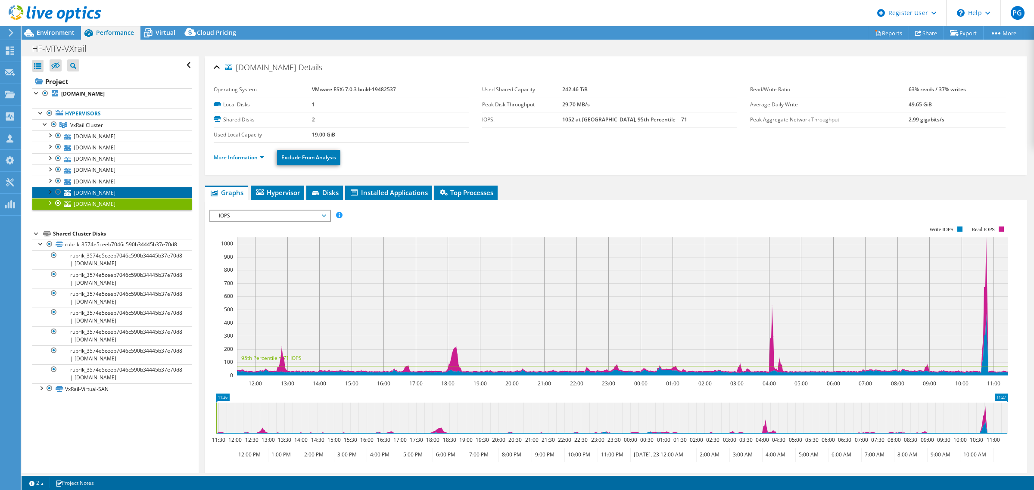
click at [118, 194] on link "[DOMAIN_NAME]" at bounding box center [111, 192] width 159 height 11
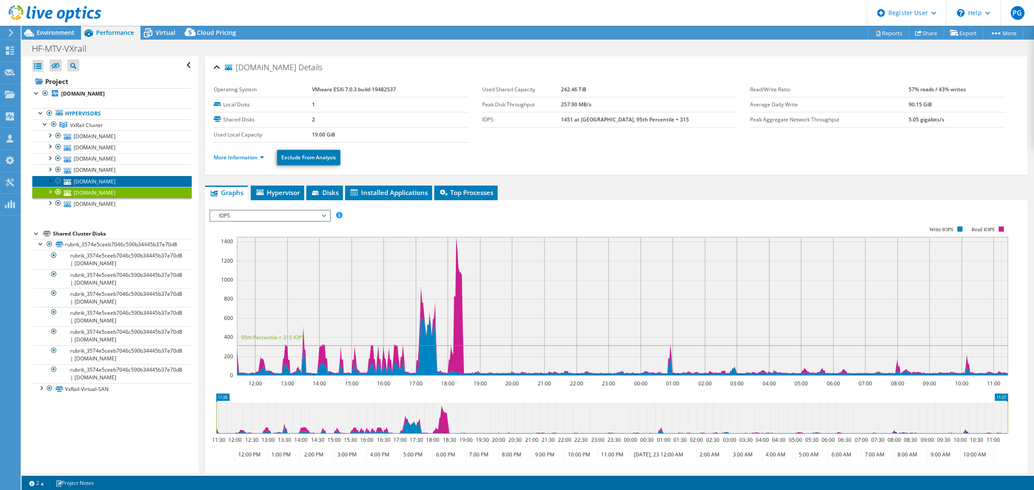
click at [118, 183] on link "[DOMAIN_NAME]" at bounding box center [111, 181] width 159 height 11
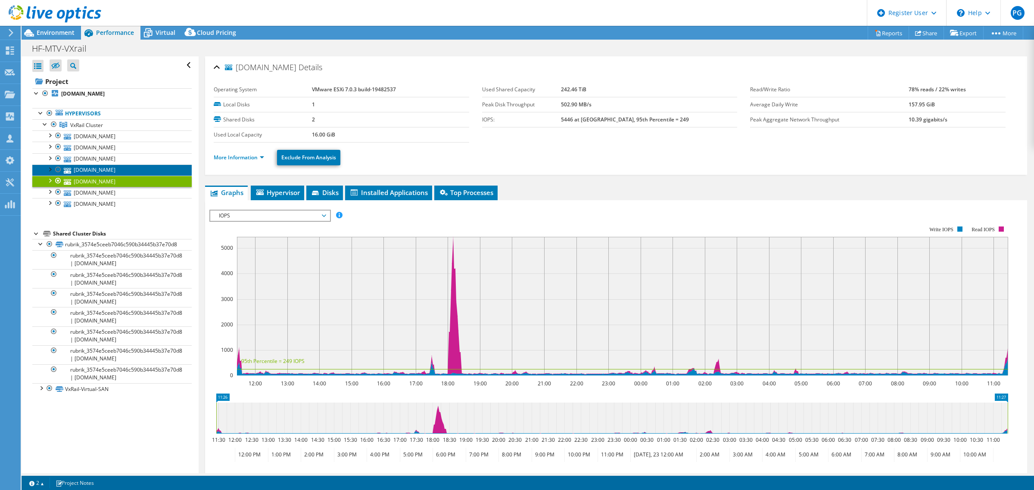
click at [121, 172] on link "[DOMAIN_NAME]" at bounding box center [111, 170] width 159 height 11
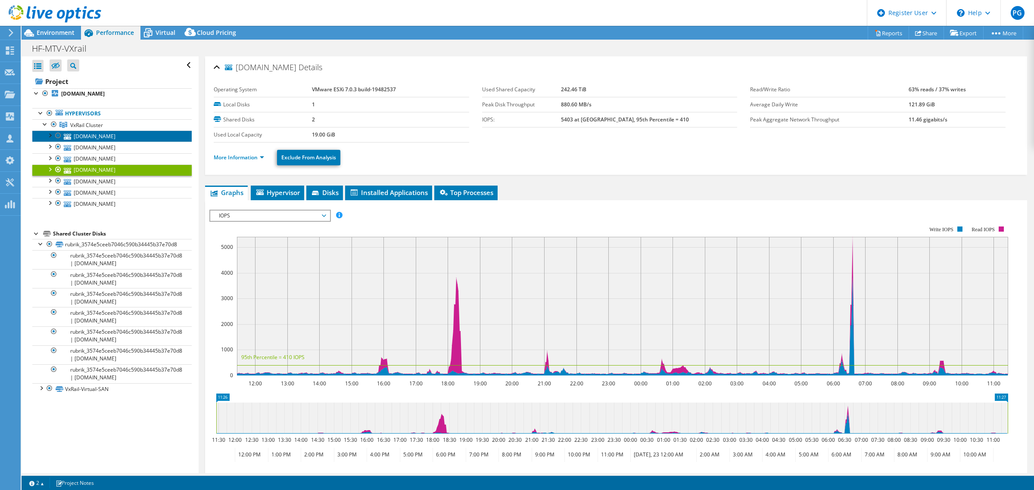
click at [108, 134] on link "[DOMAIN_NAME]" at bounding box center [111, 136] width 159 height 11
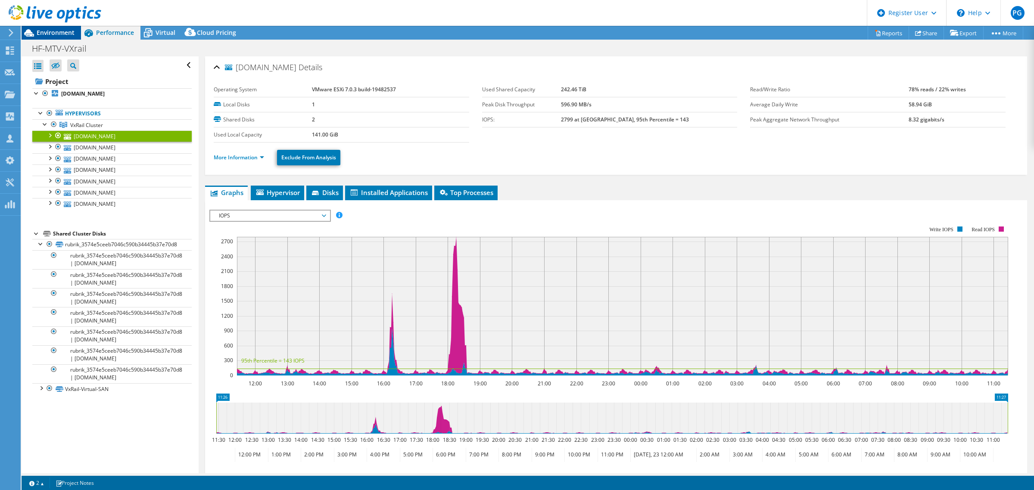
click at [48, 35] on span "Environment" at bounding box center [56, 32] width 38 height 8
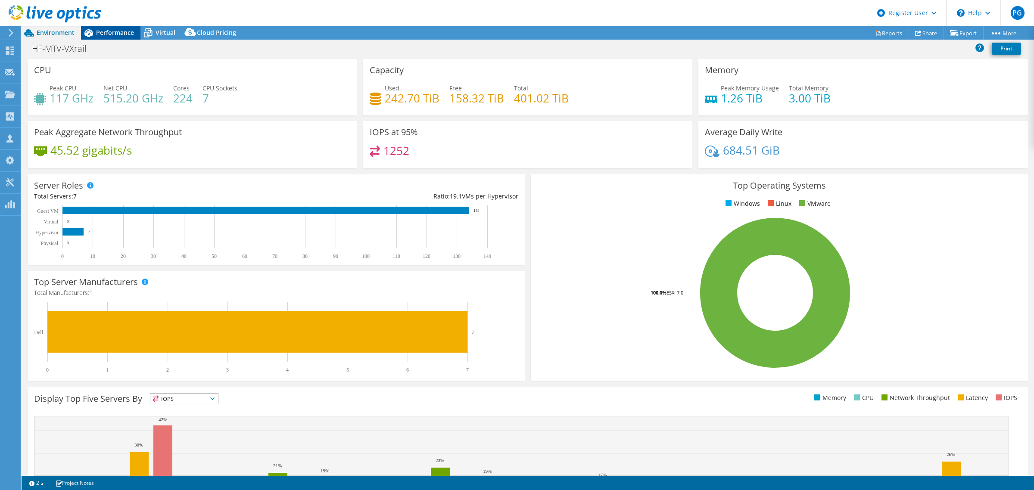
click at [124, 31] on span "Performance" at bounding box center [115, 32] width 38 height 8
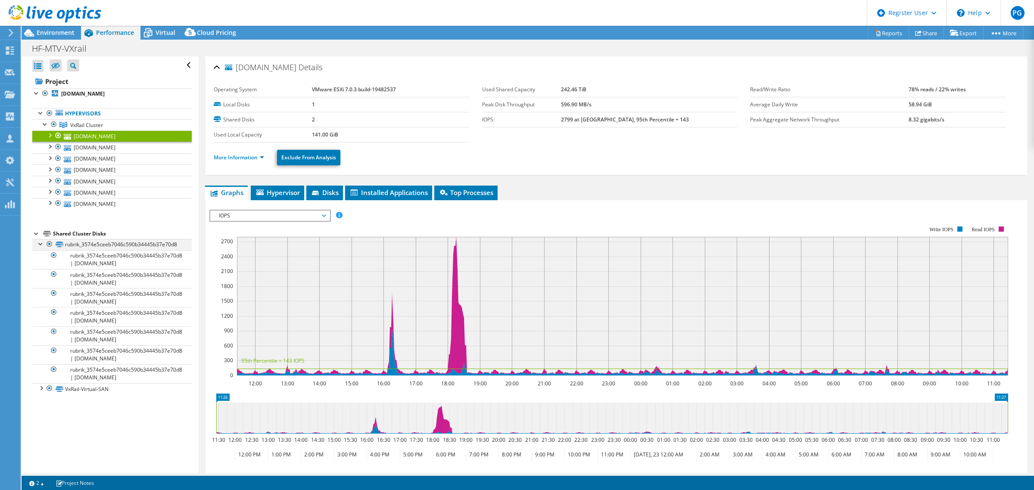
click at [40, 243] on div at bounding box center [41, 243] width 9 height 9
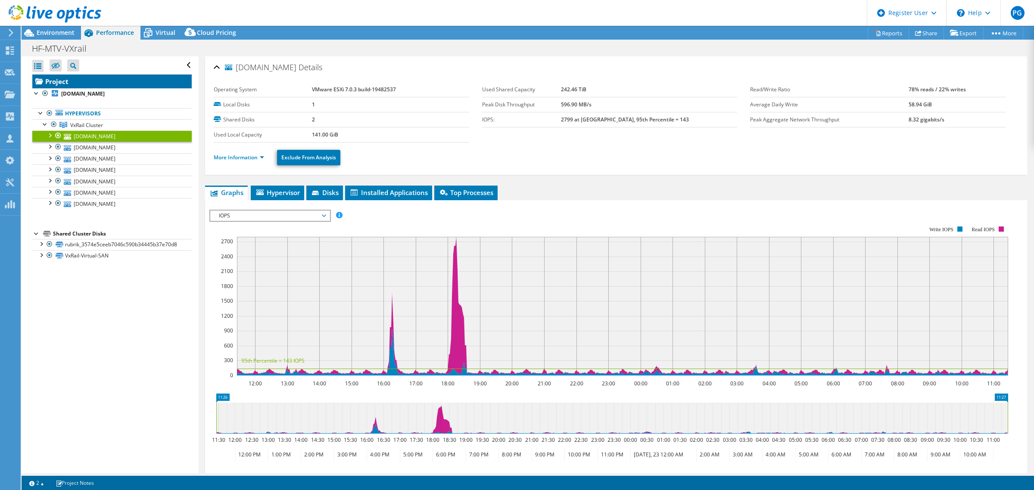
click at [55, 77] on link "Project" at bounding box center [111, 82] width 159 height 14
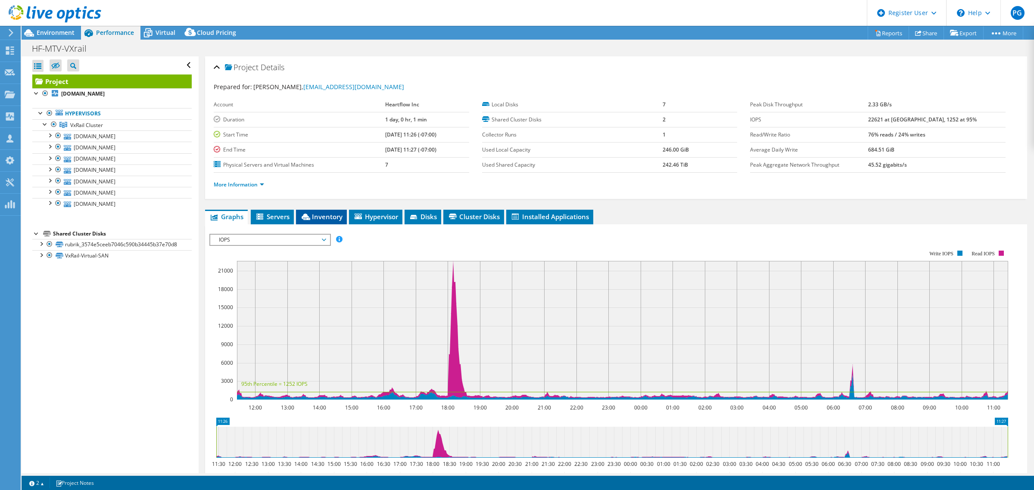
click at [318, 218] on span "Inventory" at bounding box center [321, 216] width 42 height 9
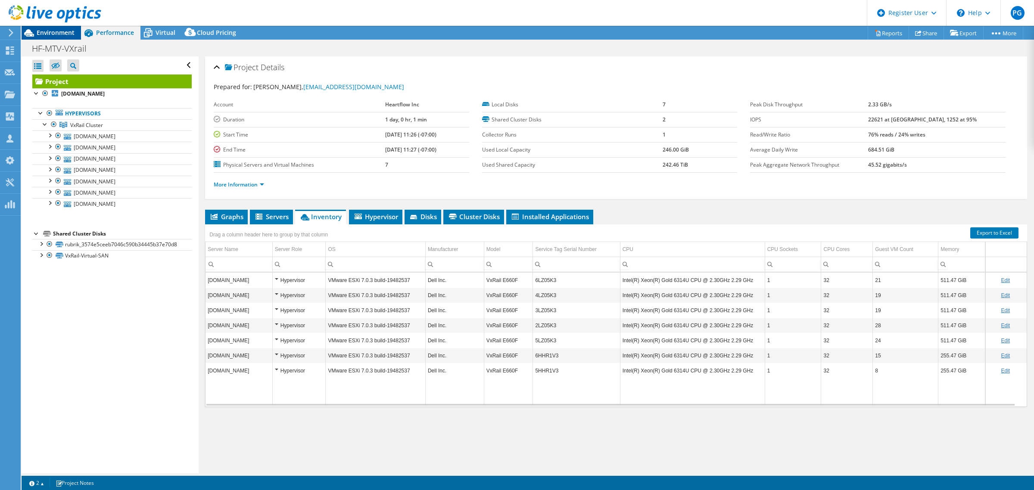
click at [46, 31] on span "Environment" at bounding box center [56, 32] width 38 height 8
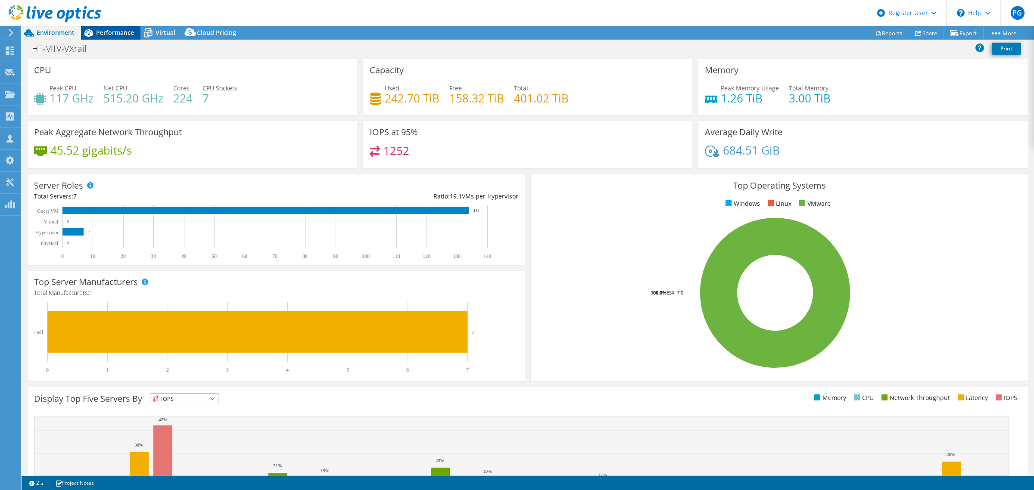
click at [113, 35] on span "Performance" at bounding box center [115, 32] width 38 height 8
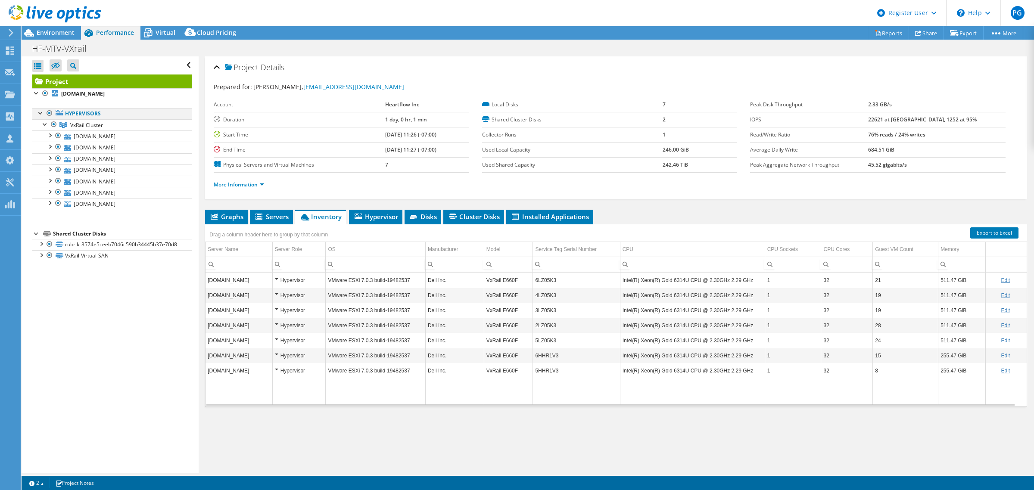
click at [40, 114] on div at bounding box center [41, 112] width 9 height 9
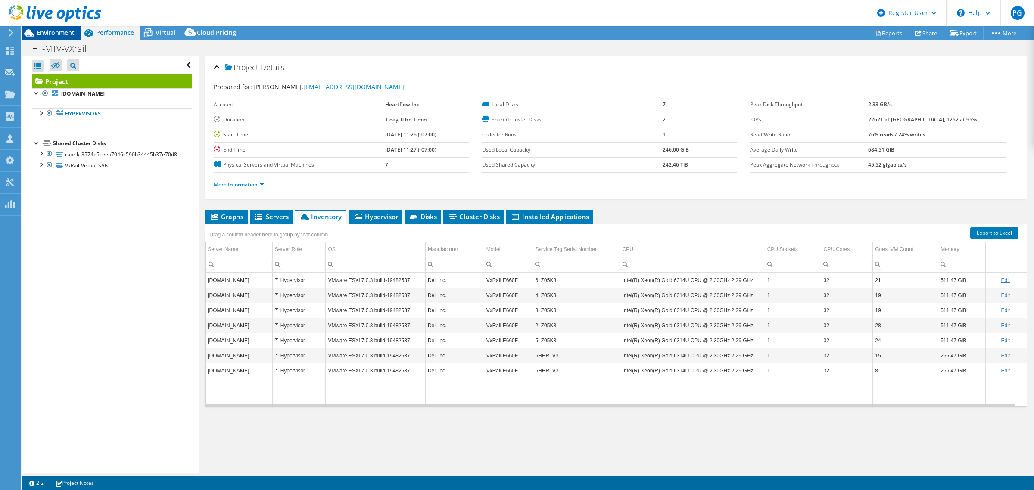
click at [53, 37] on div "Environment" at bounding box center [51, 33] width 59 height 14
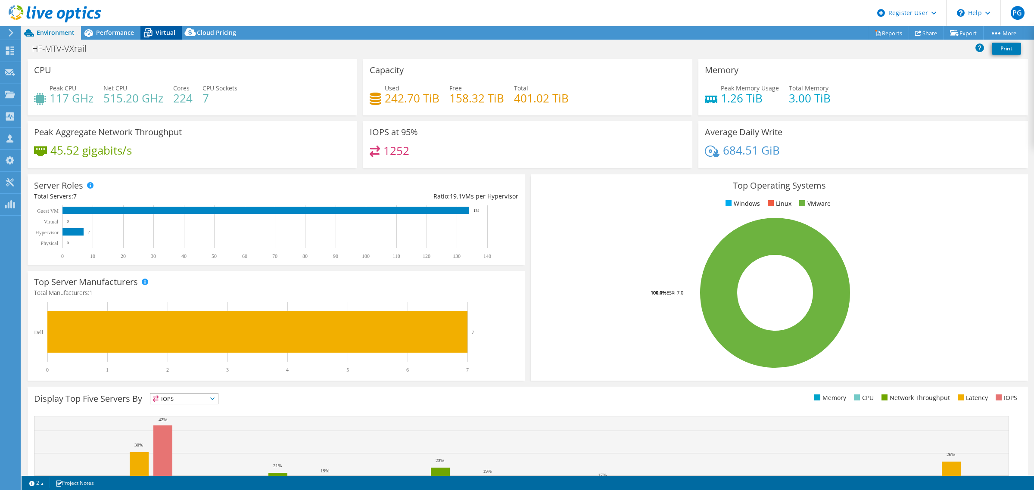
click at [151, 31] on icon at bounding box center [148, 33] width 9 height 7
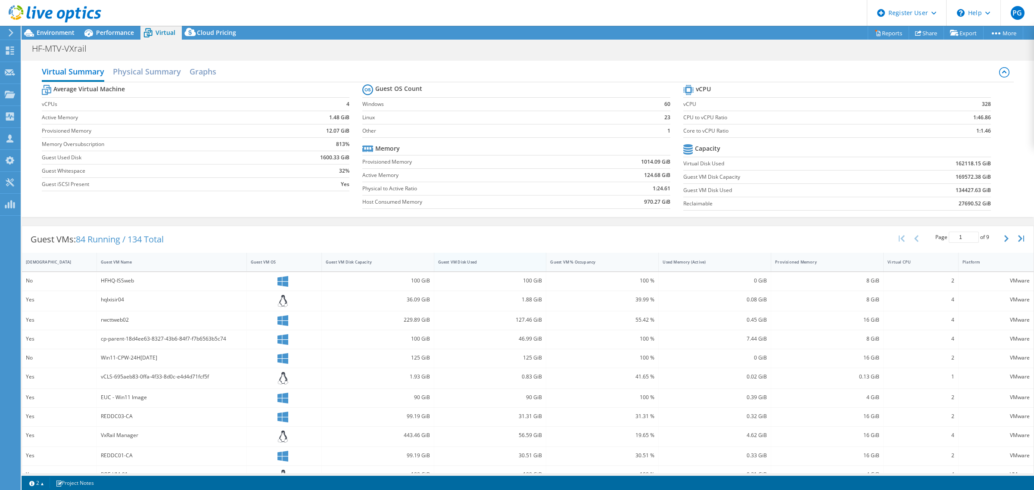
click at [466, 262] on div "Guest VM Disk Used" at bounding box center [485, 262] width 94 height 6
click at [58, 34] on span "Environment" at bounding box center [56, 32] width 38 height 8
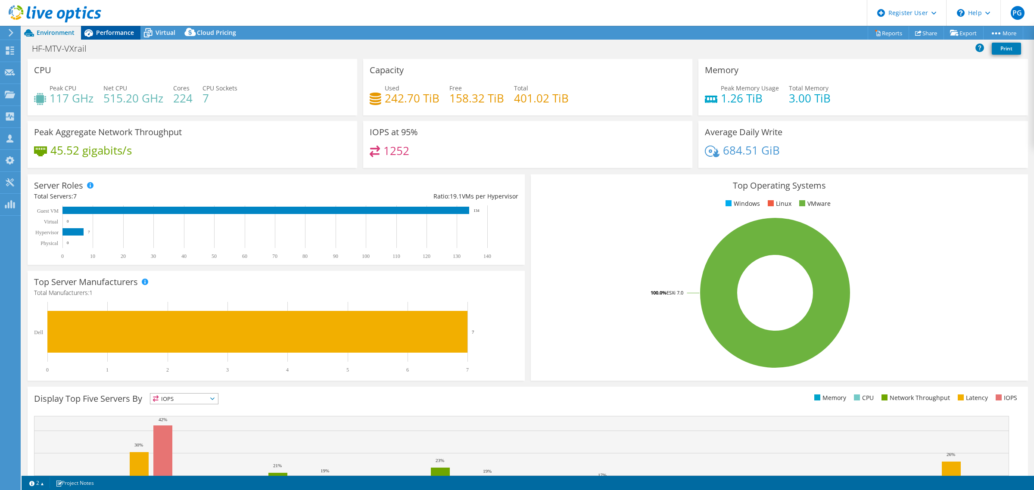
click at [111, 32] on span "Performance" at bounding box center [115, 32] width 38 height 8
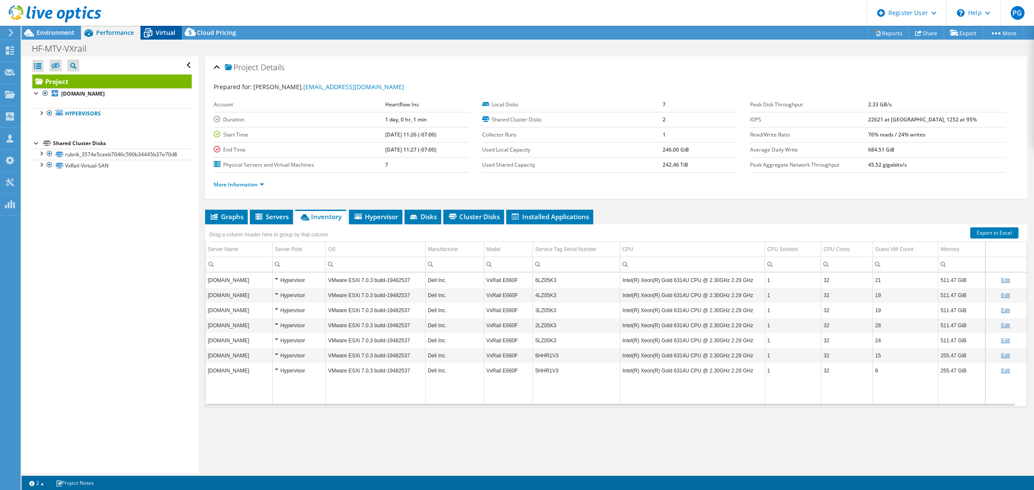
click at [152, 35] on icon at bounding box center [147, 32] width 15 height 15
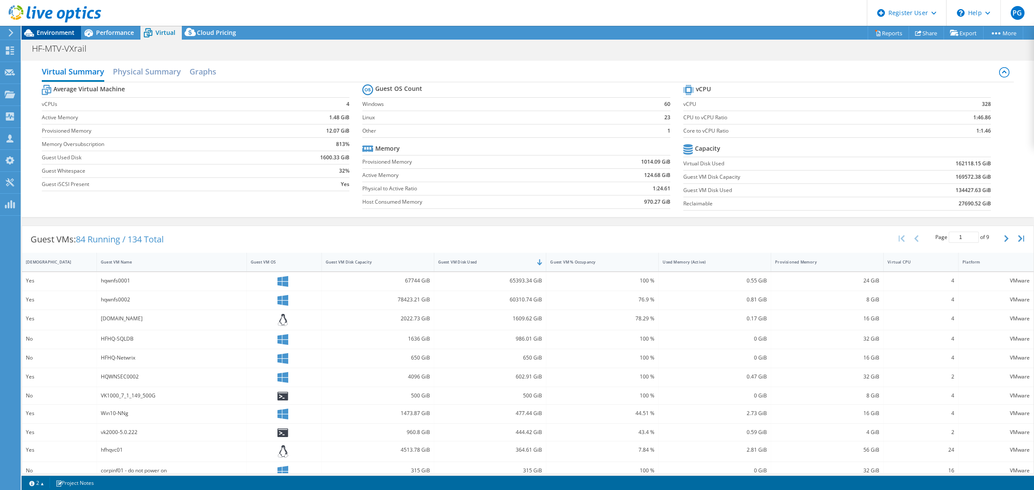
click at [50, 29] on span "Environment" at bounding box center [56, 32] width 38 height 8
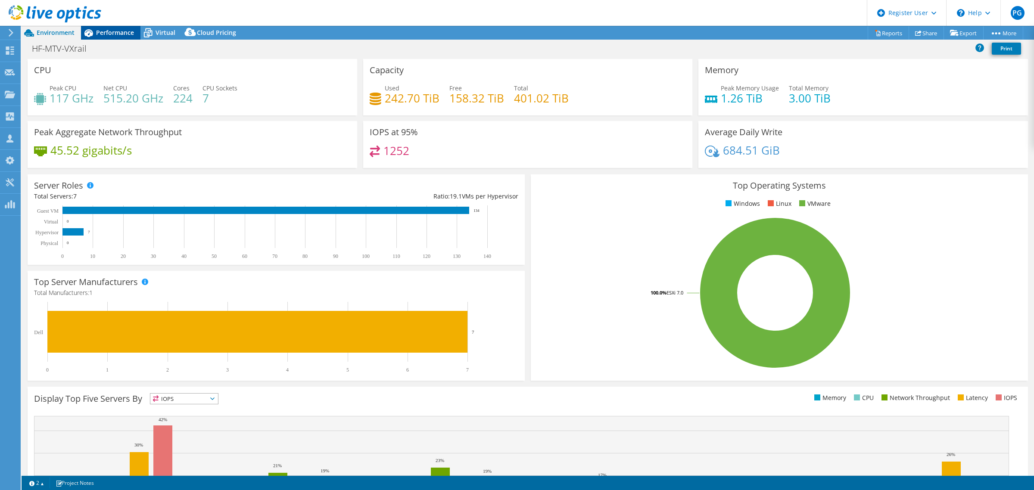
click at [99, 39] on div "Performance" at bounding box center [110, 33] width 59 height 14
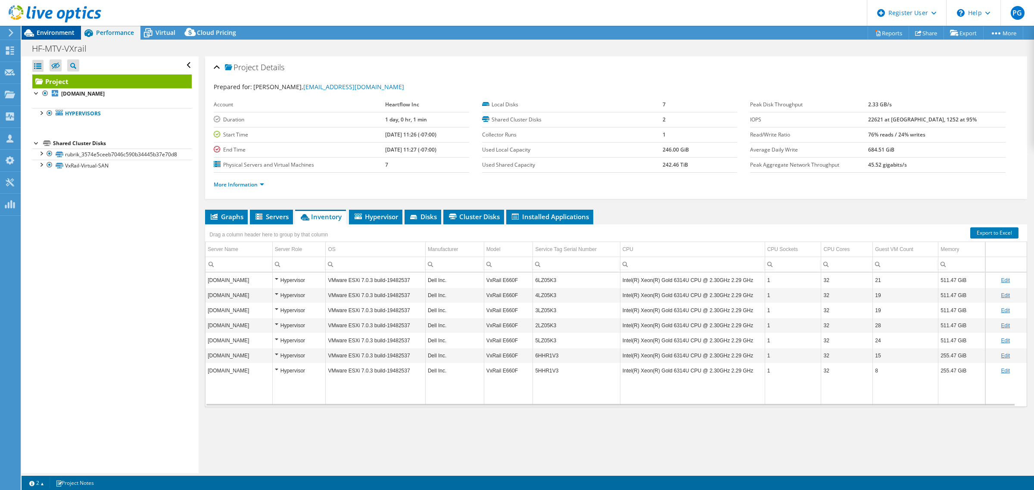
click at [37, 37] on div "Environment" at bounding box center [51, 33] width 59 height 14
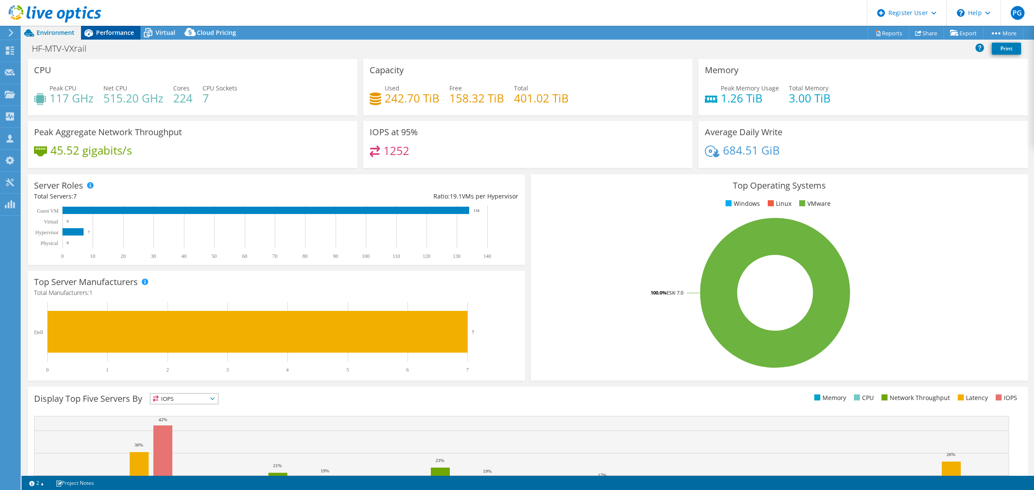
click at [99, 32] on span "Performance" at bounding box center [115, 32] width 38 height 8
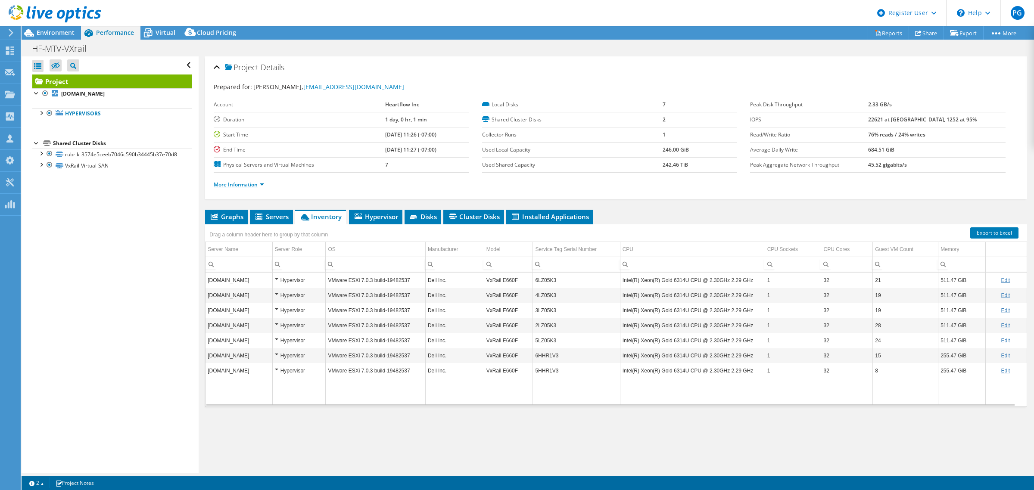
click at [244, 184] on link "More Information" at bounding box center [239, 184] width 50 height 7
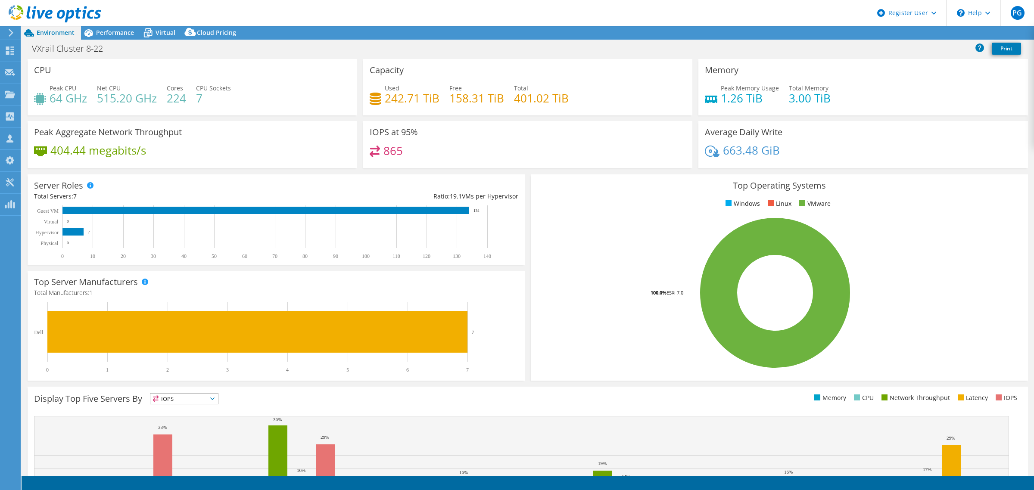
select select "USD"
click at [126, 33] on span "Performance" at bounding box center [115, 32] width 38 height 8
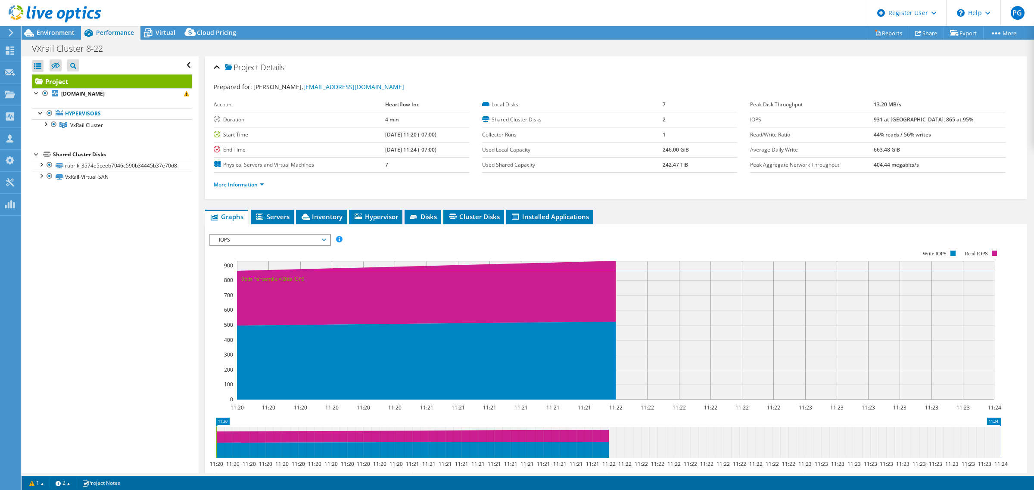
drag, startPoint x: 67, startPoint y: 31, endPoint x: 107, endPoint y: 22, distance: 40.7
click at [67, 31] on span "Environment" at bounding box center [56, 32] width 38 height 8
select select "USD"
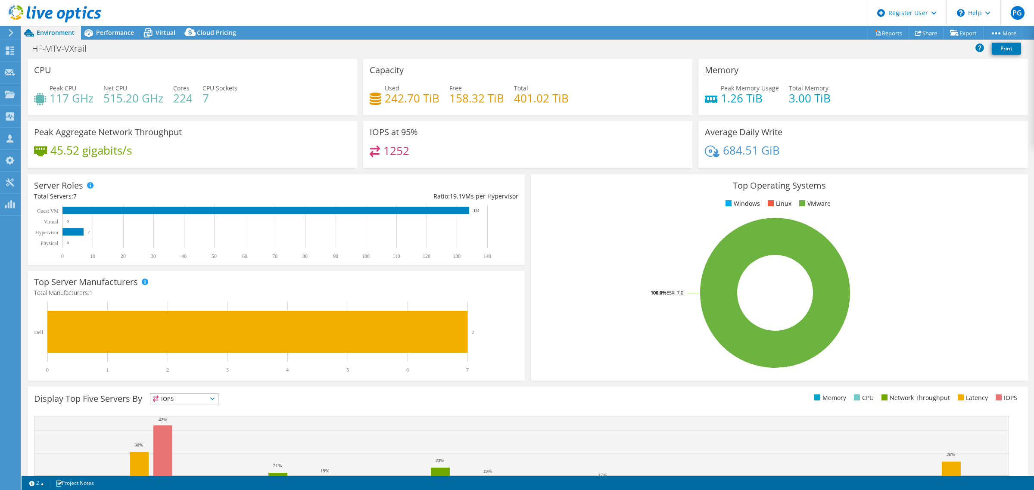
select select "USD"
click at [121, 31] on span "Performance" at bounding box center [115, 32] width 38 height 8
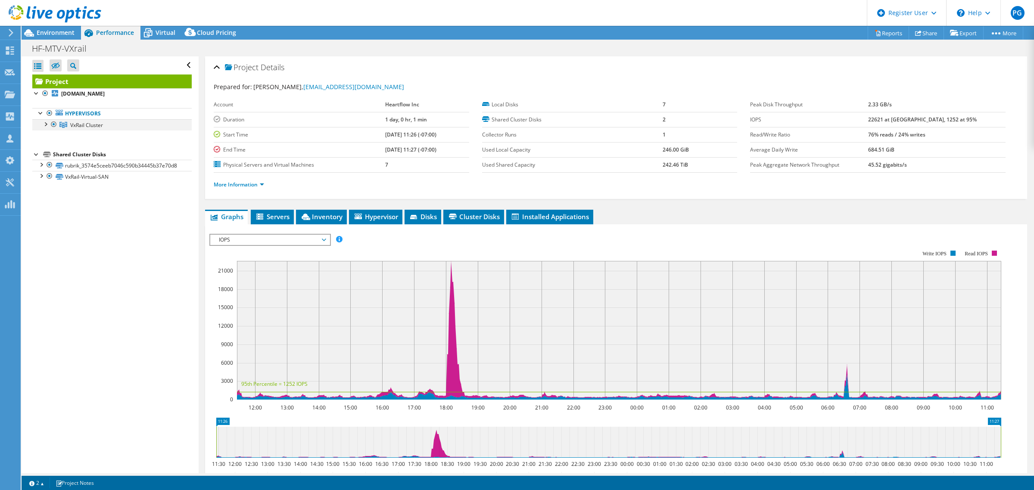
click at [48, 126] on div at bounding box center [45, 123] width 9 height 9
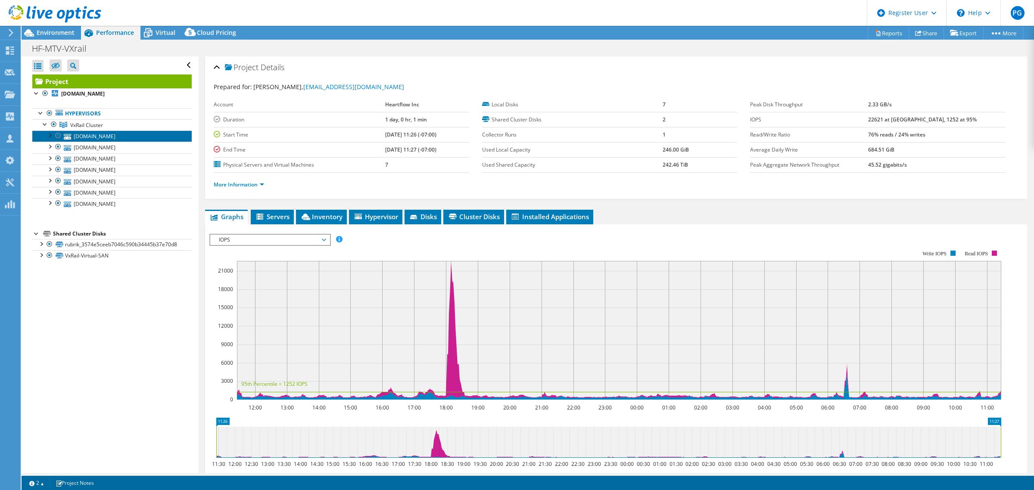
click at [100, 137] on link "[DOMAIN_NAME]" at bounding box center [111, 136] width 159 height 11
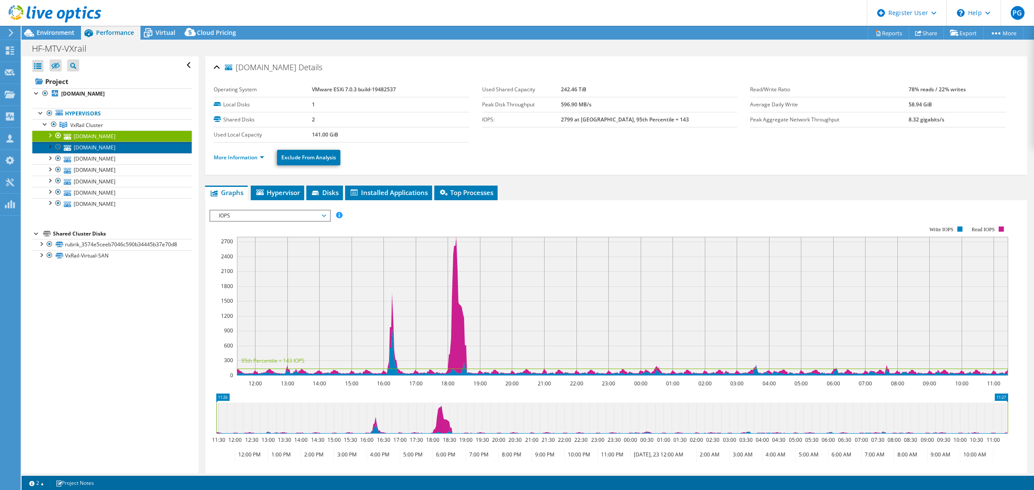
click at [96, 148] on link "[DOMAIN_NAME]" at bounding box center [111, 147] width 159 height 11
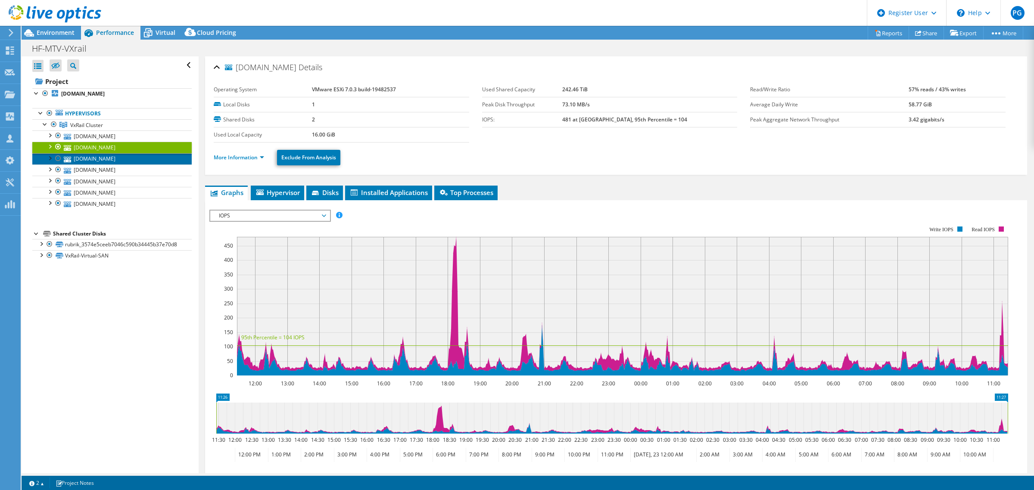
click at [97, 161] on link "[DOMAIN_NAME]" at bounding box center [111, 158] width 159 height 11
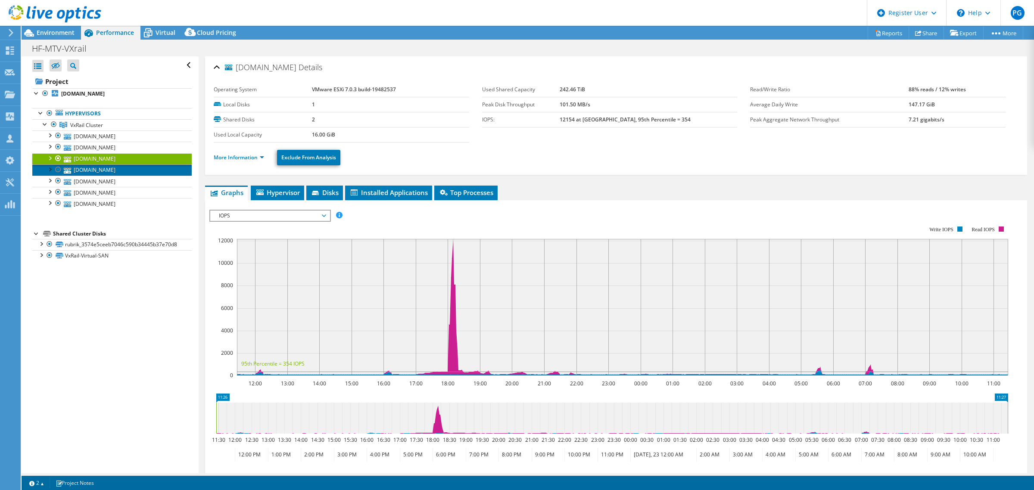
click at [98, 168] on link "[DOMAIN_NAME]" at bounding box center [111, 170] width 159 height 11
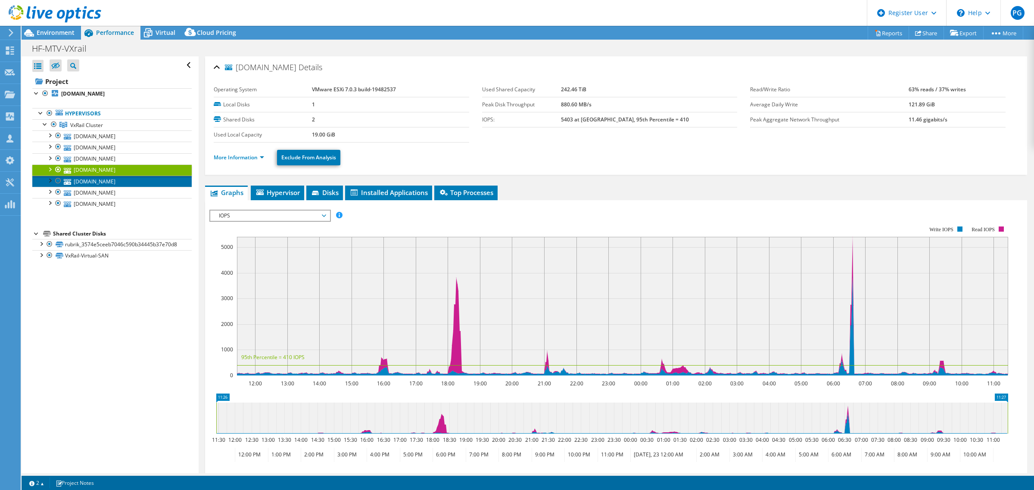
click at [104, 184] on link "[DOMAIN_NAME]" at bounding box center [111, 181] width 159 height 11
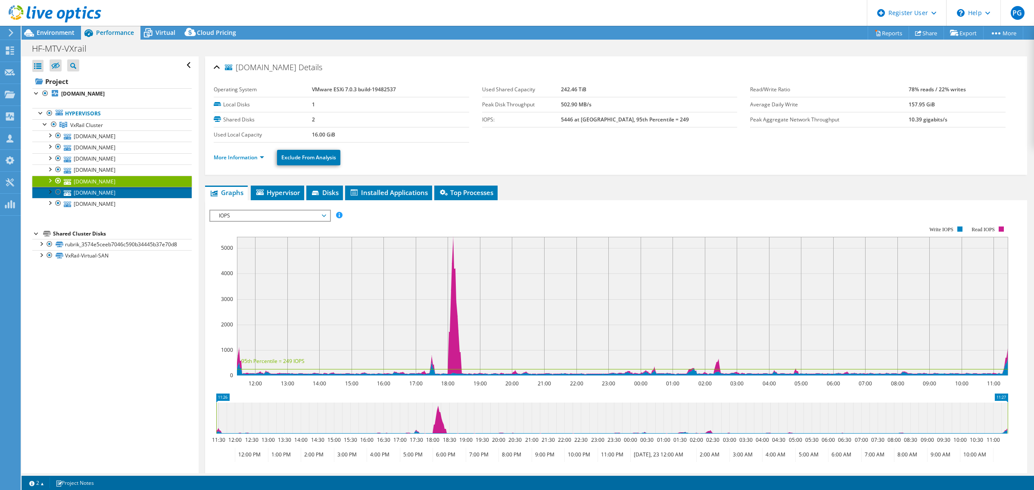
click at [103, 192] on link "[DOMAIN_NAME]" at bounding box center [111, 192] width 159 height 11
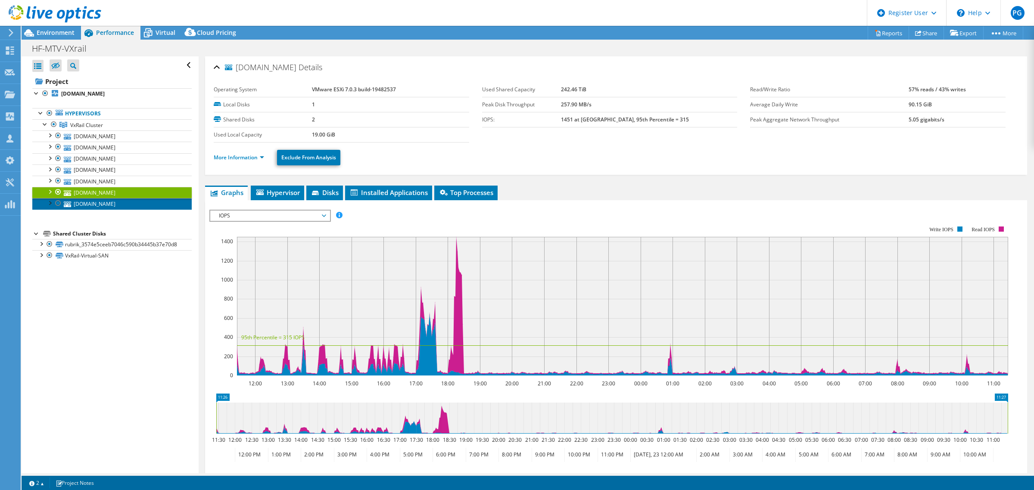
click at [102, 204] on link "[DOMAIN_NAME]" at bounding box center [111, 203] width 159 height 11
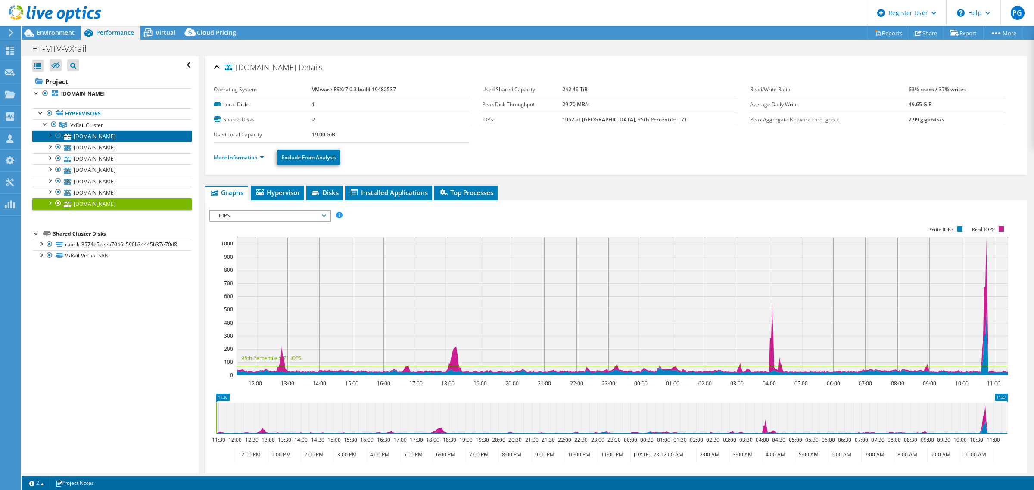
click at [91, 134] on link "[DOMAIN_NAME]" at bounding box center [111, 136] width 159 height 11
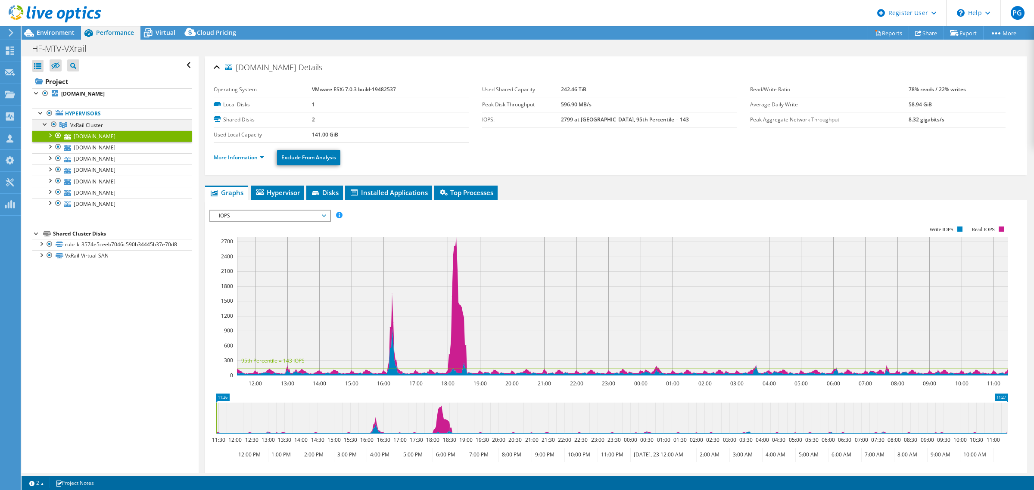
click at [46, 121] on div at bounding box center [45, 123] width 9 height 9
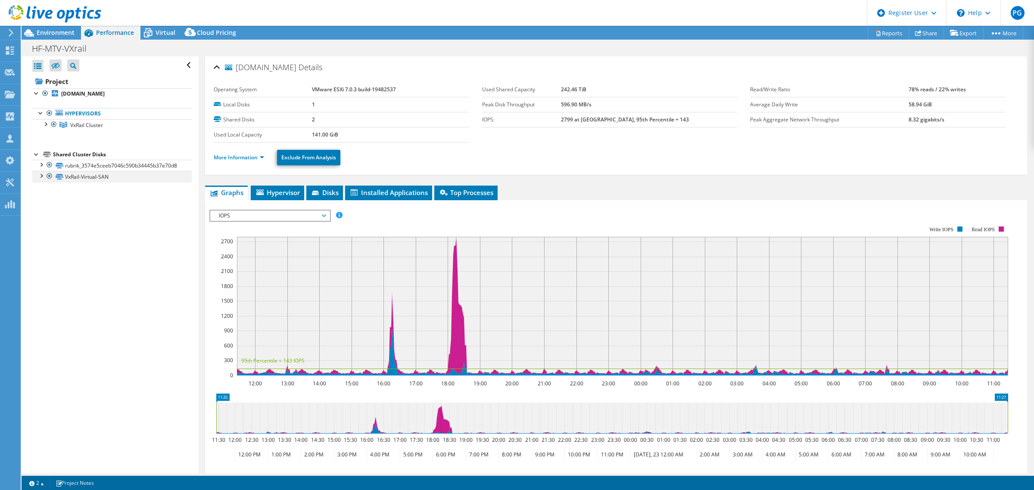
click at [41, 176] on div at bounding box center [41, 175] width 9 height 9
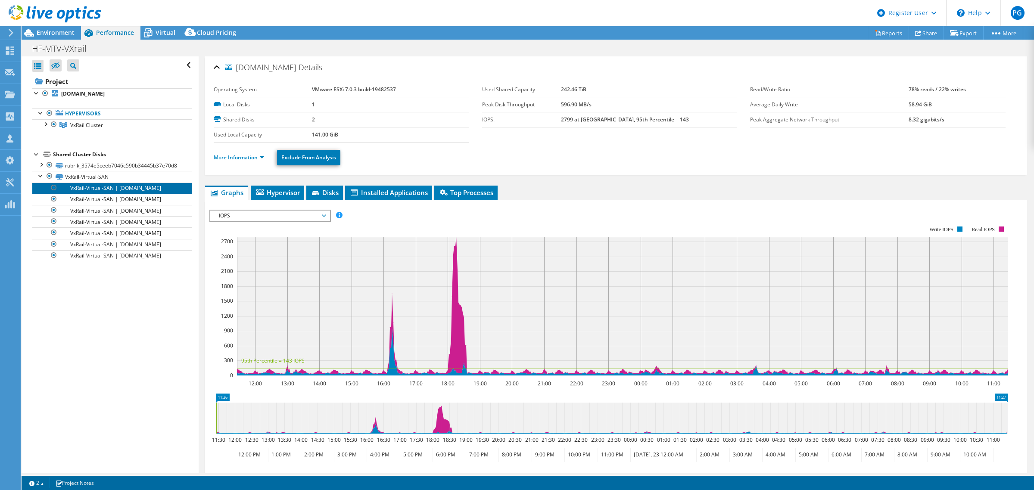
click at [129, 191] on link "VxRail-Virtual-SAN | [DOMAIN_NAME]" at bounding box center [111, 188] width 159 height 11
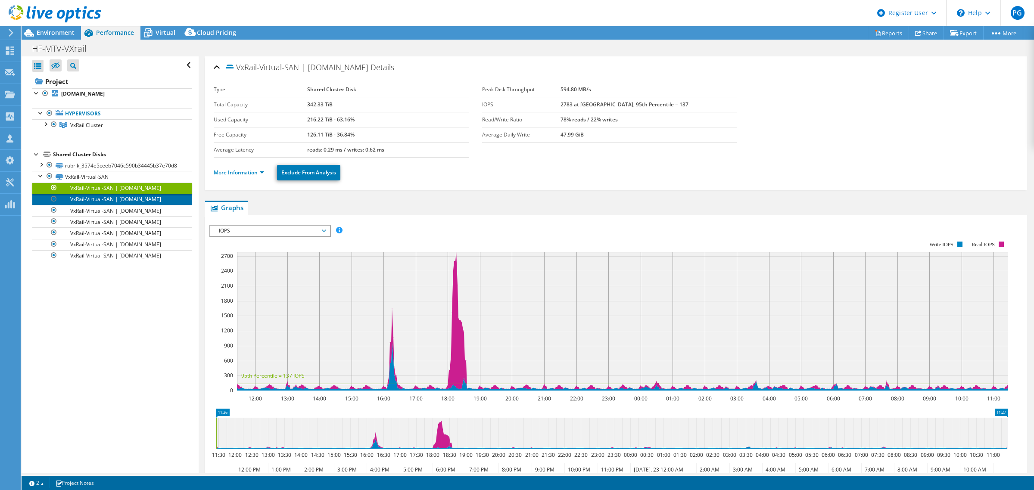
click at [128, 200] on link "VxRail-Virtual-SAN | [DOMAIN_NAME]" at bounding box center [111, 199] width 159 height 11
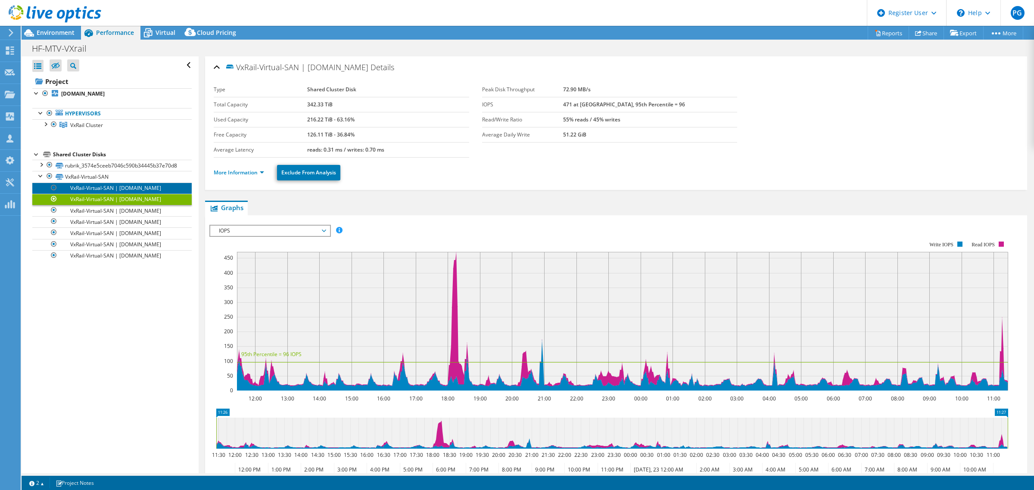
click at [131, 190] on link "VxRail-Virtual-SAN | [DOMAIN_NAME]" at bounding box center [111, 188] width 159 height 11
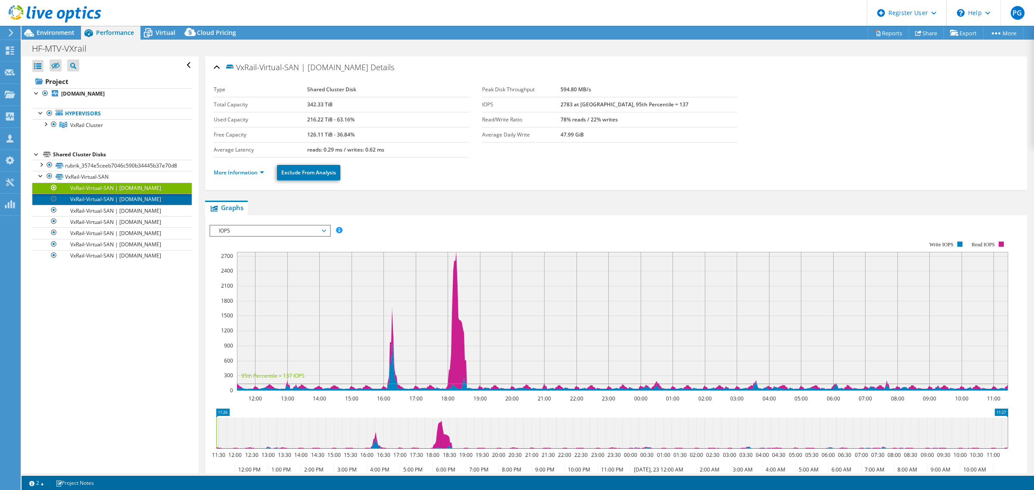
click at [127, 199] on link "VxRail-Virtual-SAN | [DOMAIN_NAME]" at bounding box center [111, 199] width 159 height 11
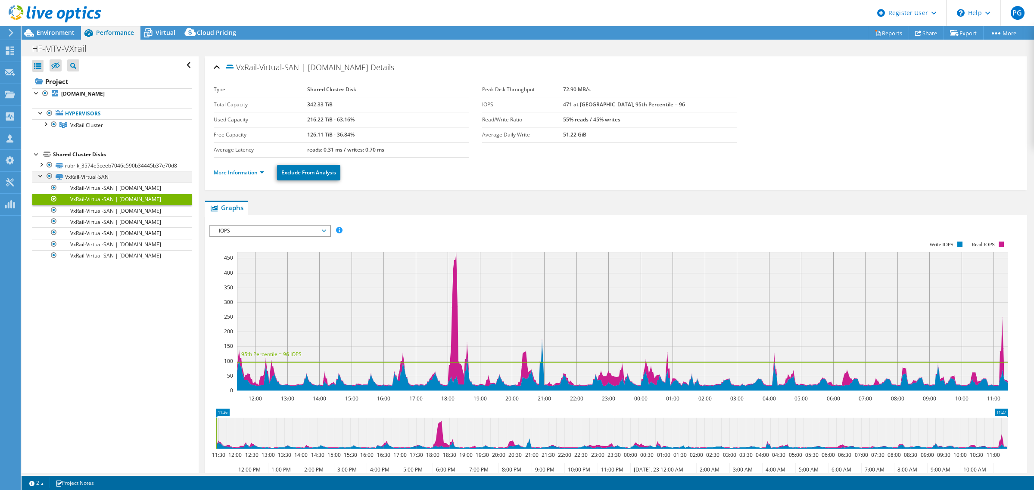
click at [42, 178] on div at bounding box center [41, 175] width 9 height 9
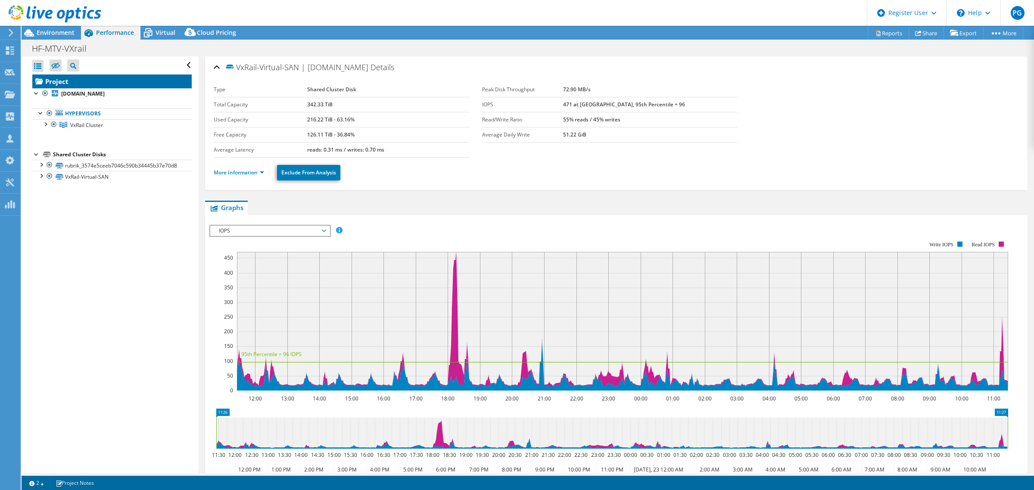
click at [64, 80] on link "Project" at bounding box center [111, 82] width 159 height 14
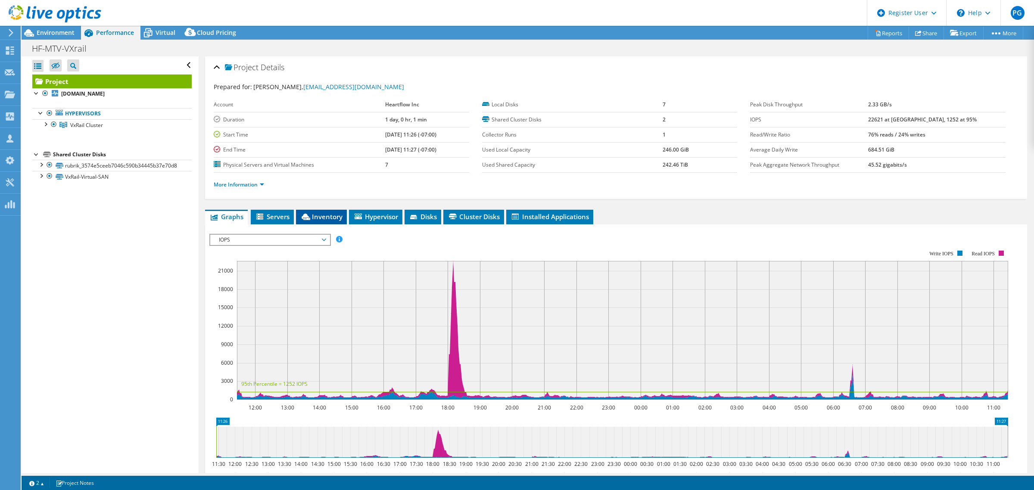
click at [330, 218] on span "Inventory" at bounding box center [321, 216] width 42 height 9
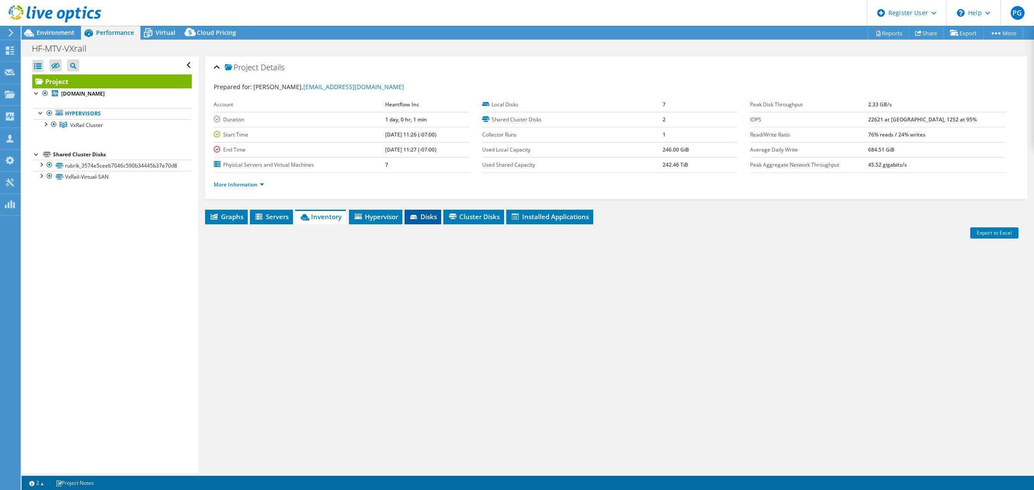
click at [420, 220] on span "Disks" at bounding box center [423, 216] width 28 height 9
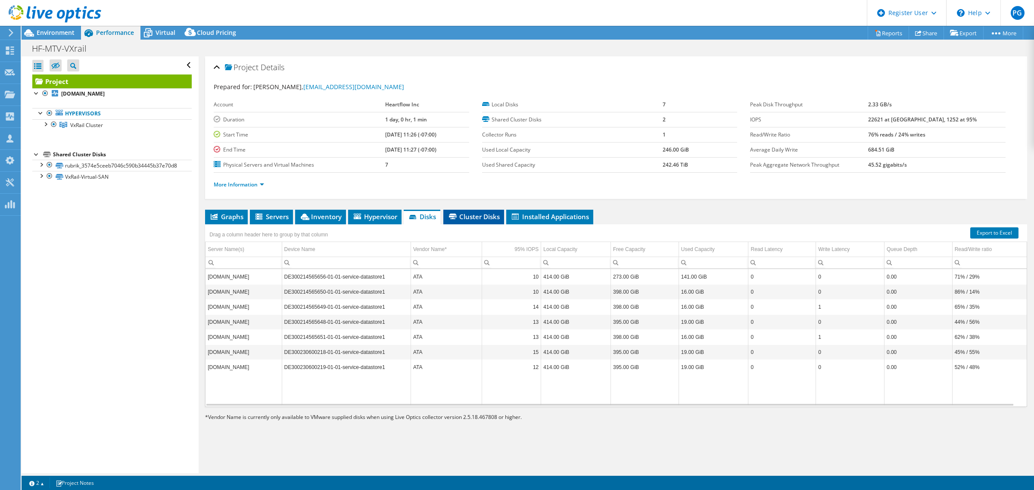
click at [474, 222] on li "Cluster Disks" at bounding box center [473, 217] width 61 height 15
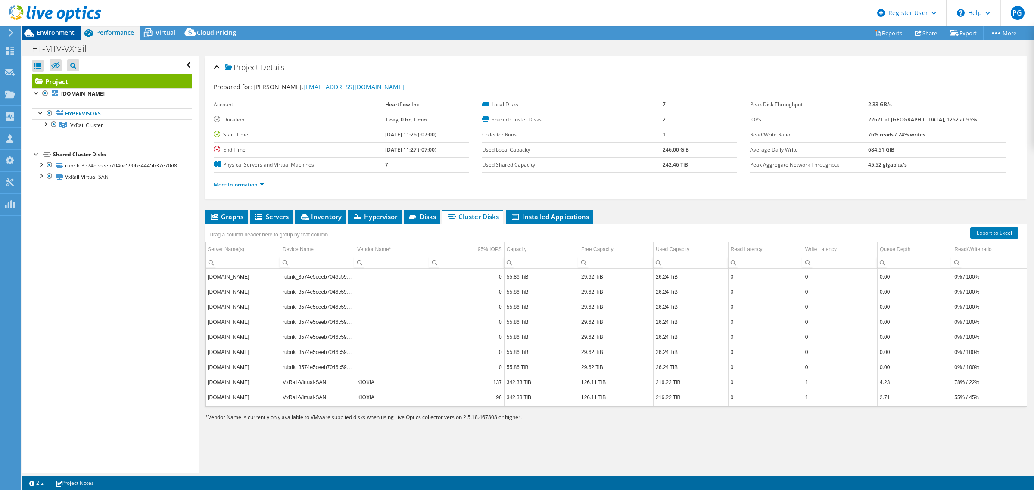
click at [52, 34] on span "Environment" at bounding box center [56, 32] width 38 height 8
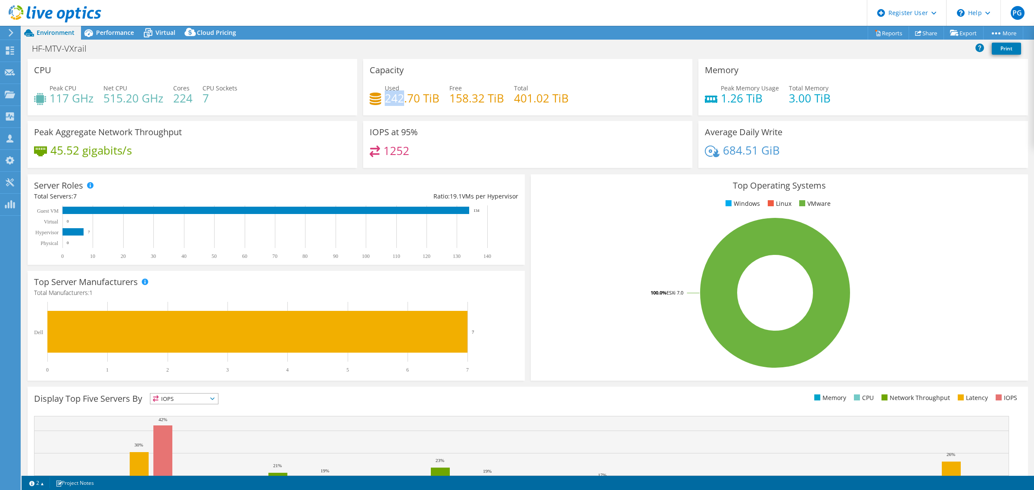
drag, startPoint x: 383, startPoint y: 97, endPoint x: 399, endPoint y: 97, distance: 16.4
click at [399, 97] on h4 "242.70 TiB" at bounding box center [412, 97] width 55 height 9
drag, startPoint x: 102, startPoint y: 34, endPoint x: 235, endPoint y: 4, distance: 136.5
click at [103, 34] on span "Performance" at bounding box center [115, 32] width 38 height 8
